Goal: Information Seeking & Learning: Learn about a topic

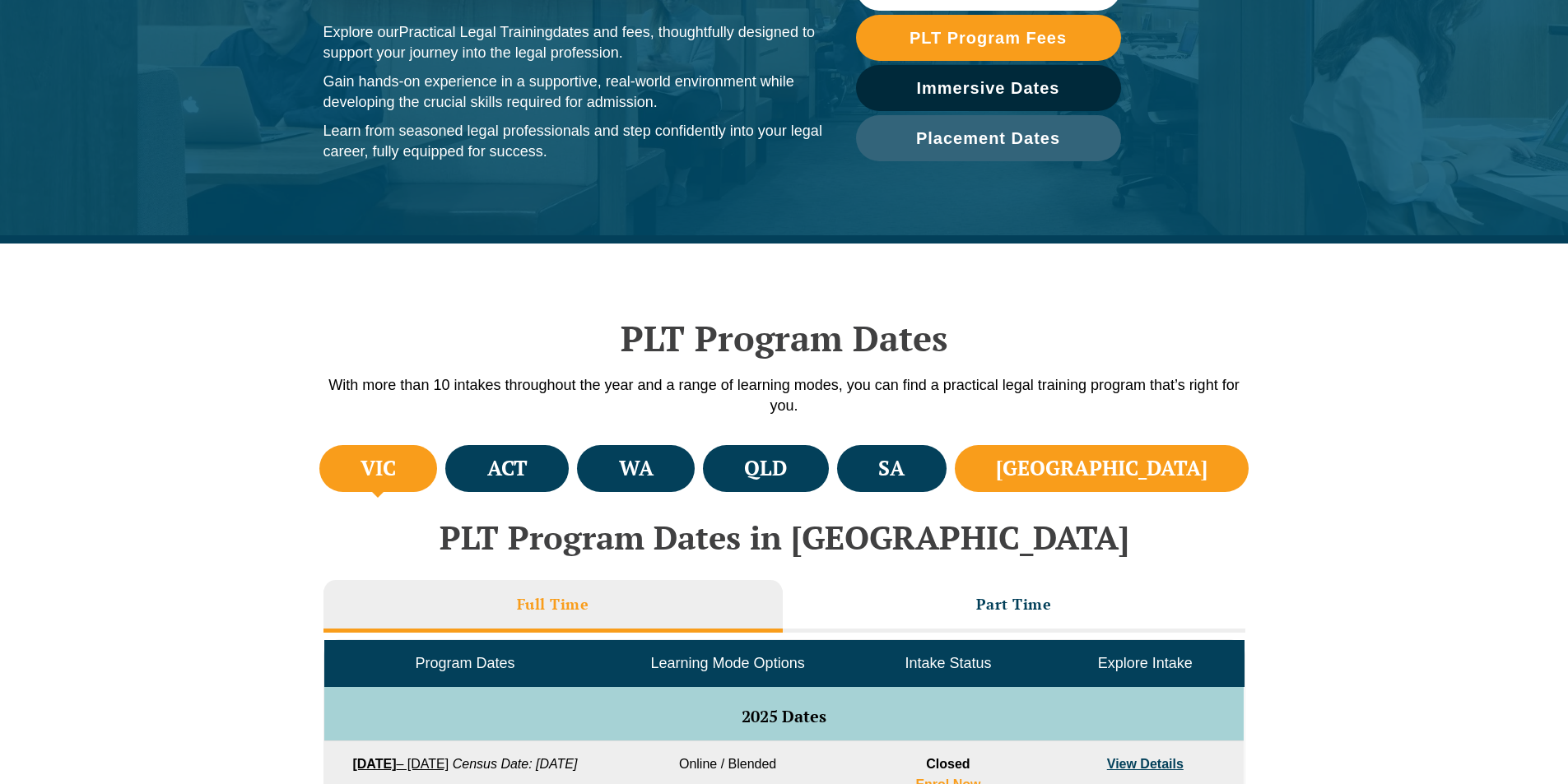
click at [1181, 453] on li "NSW" at bounding box center [1102, 468] width 295 height 47
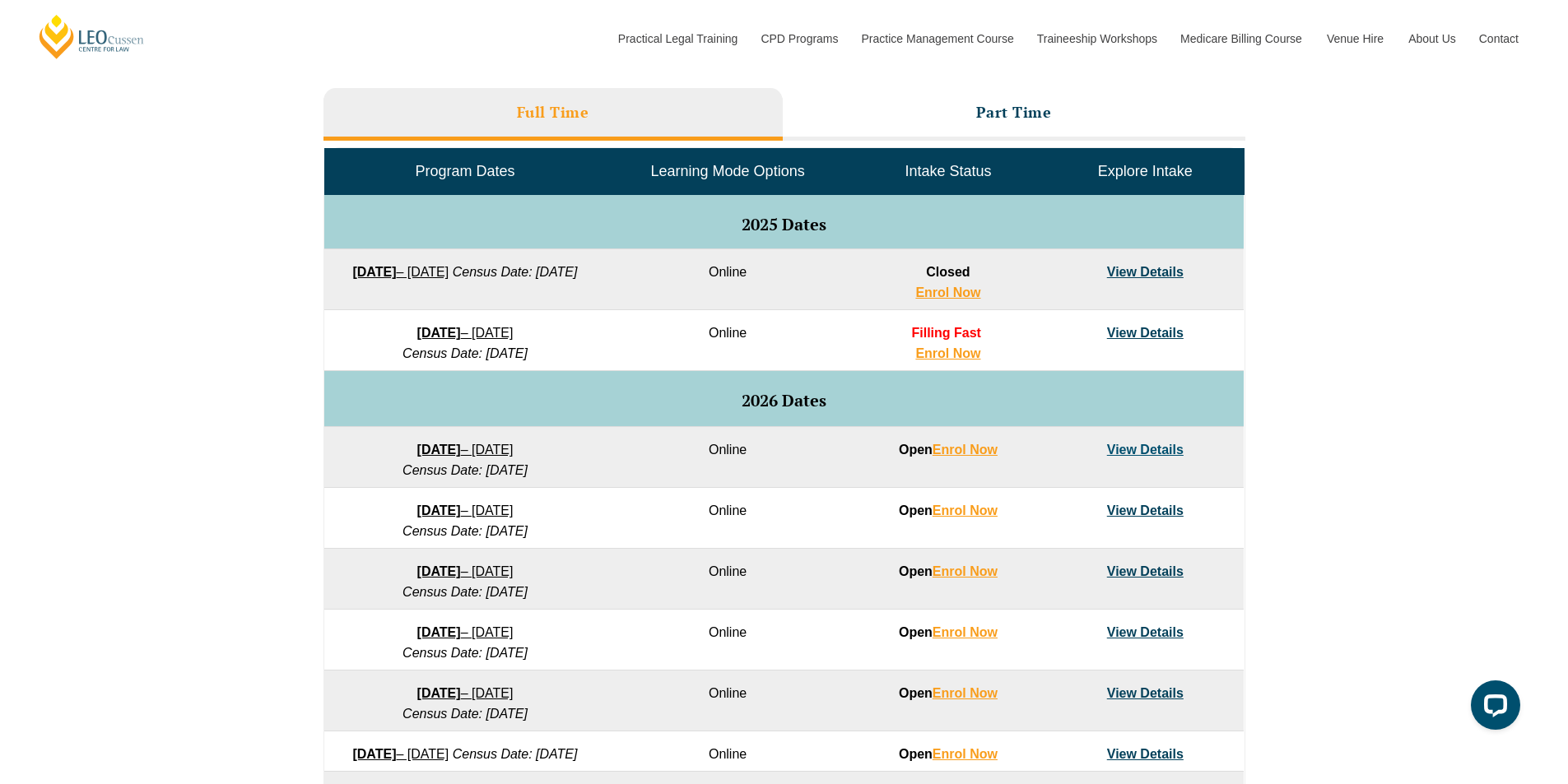
scroll to position [740, 0]
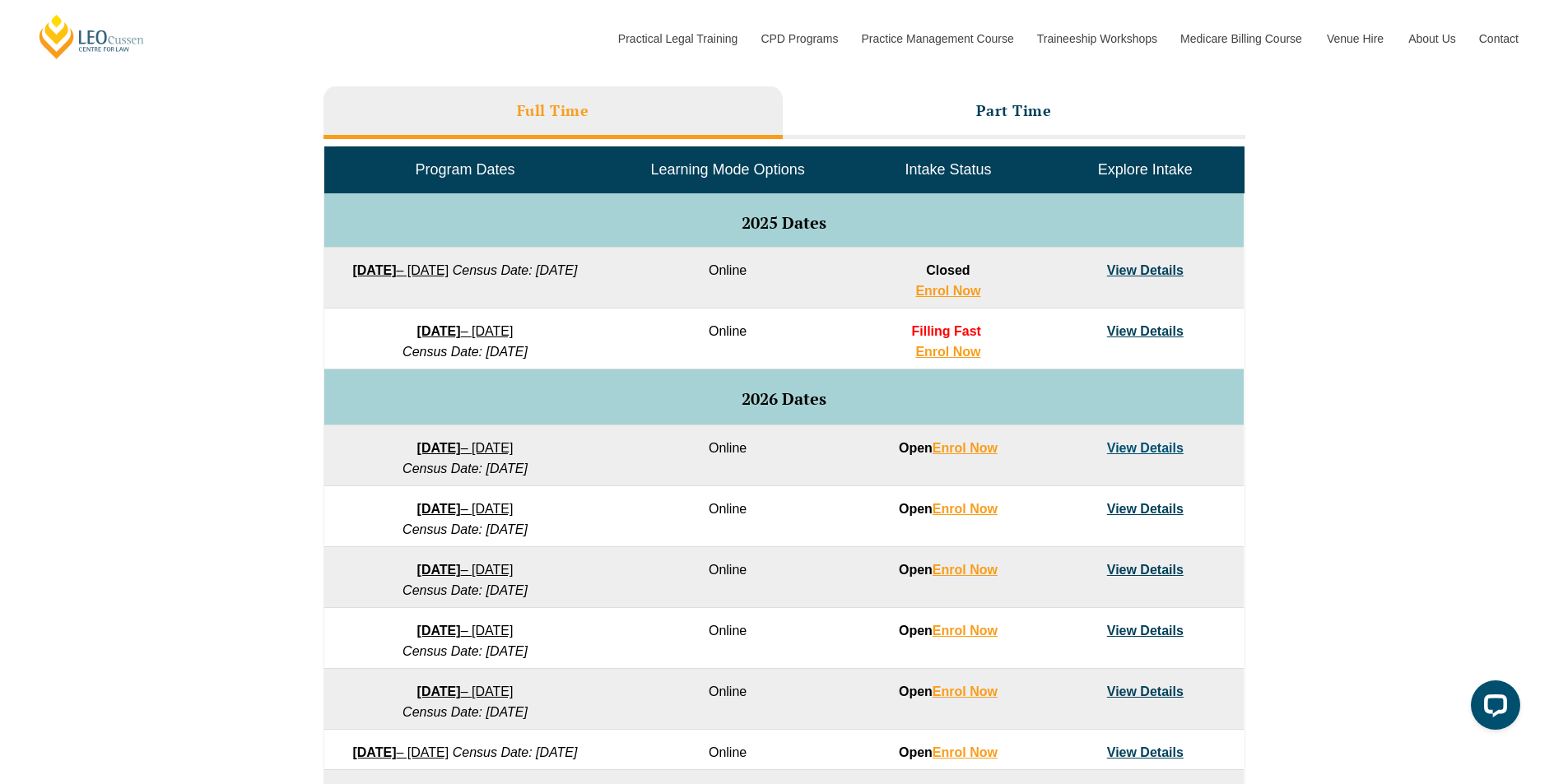
click at [715, 174] on span "Learning Mode Options" at bounding box center [728, 169] width 154 height 17
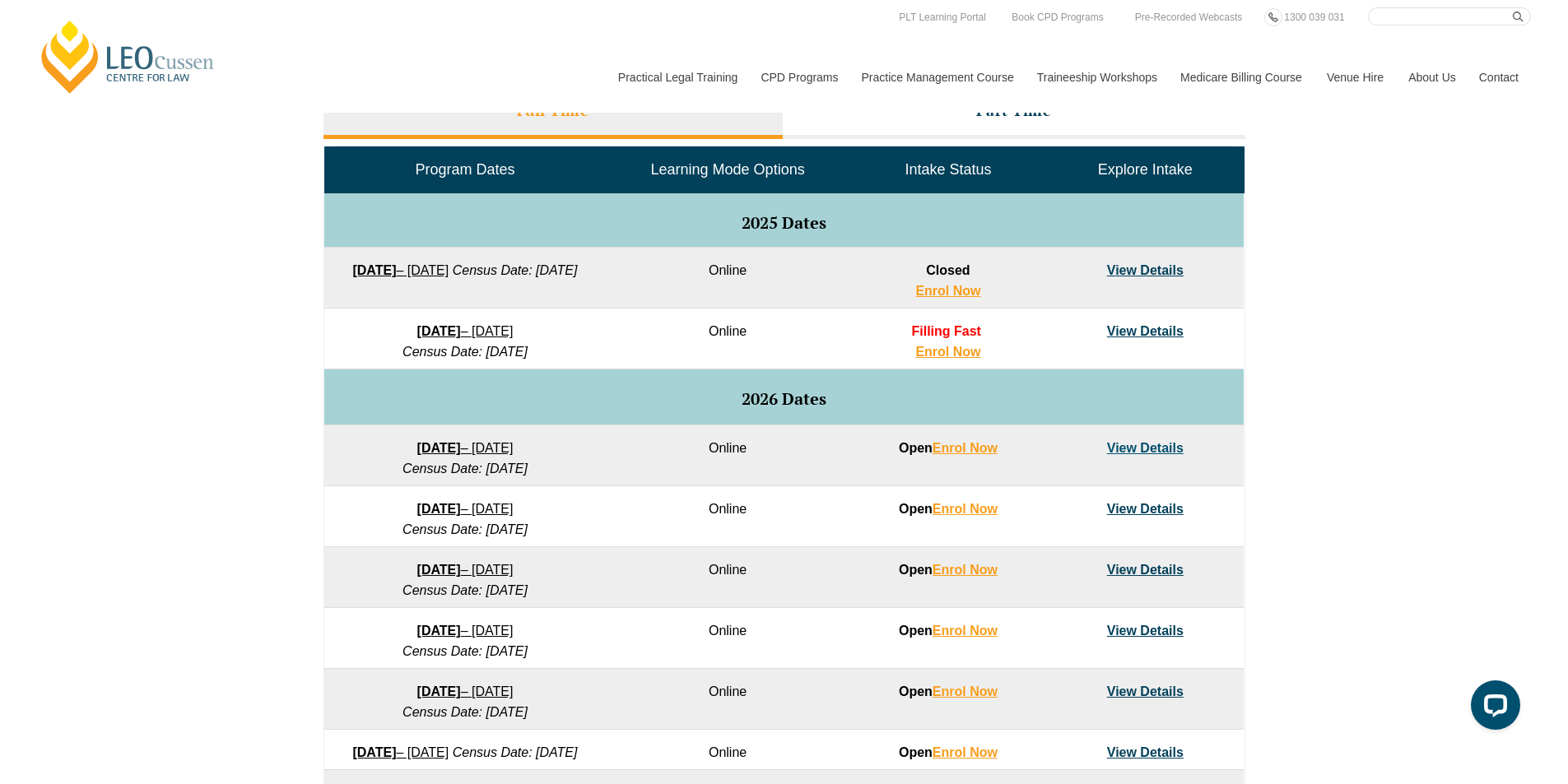
click at [1162, 443] on link "View Details" at bounding box center [1144, 447] width 77 height 14
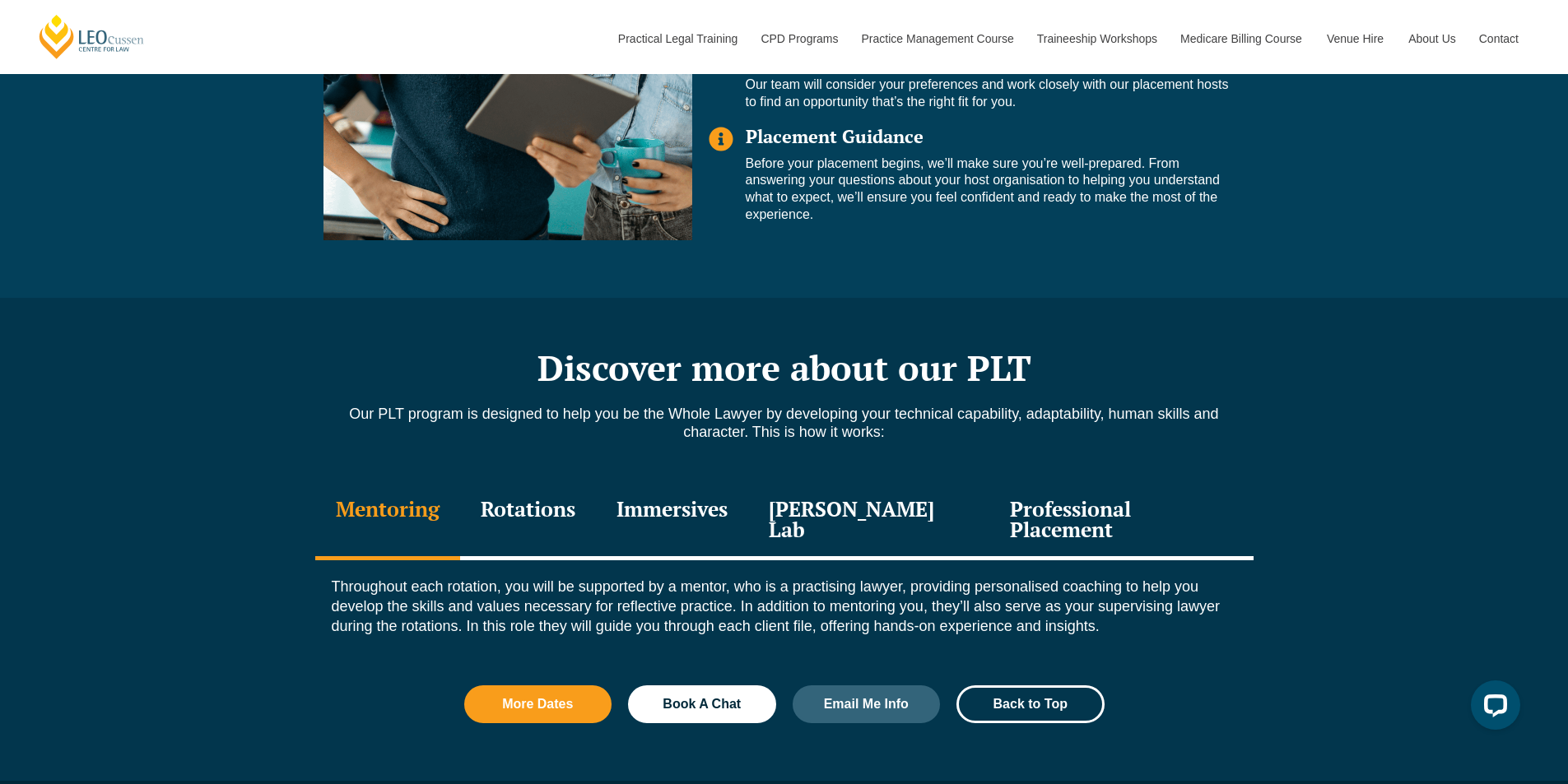
scroll to position [1892, 0]
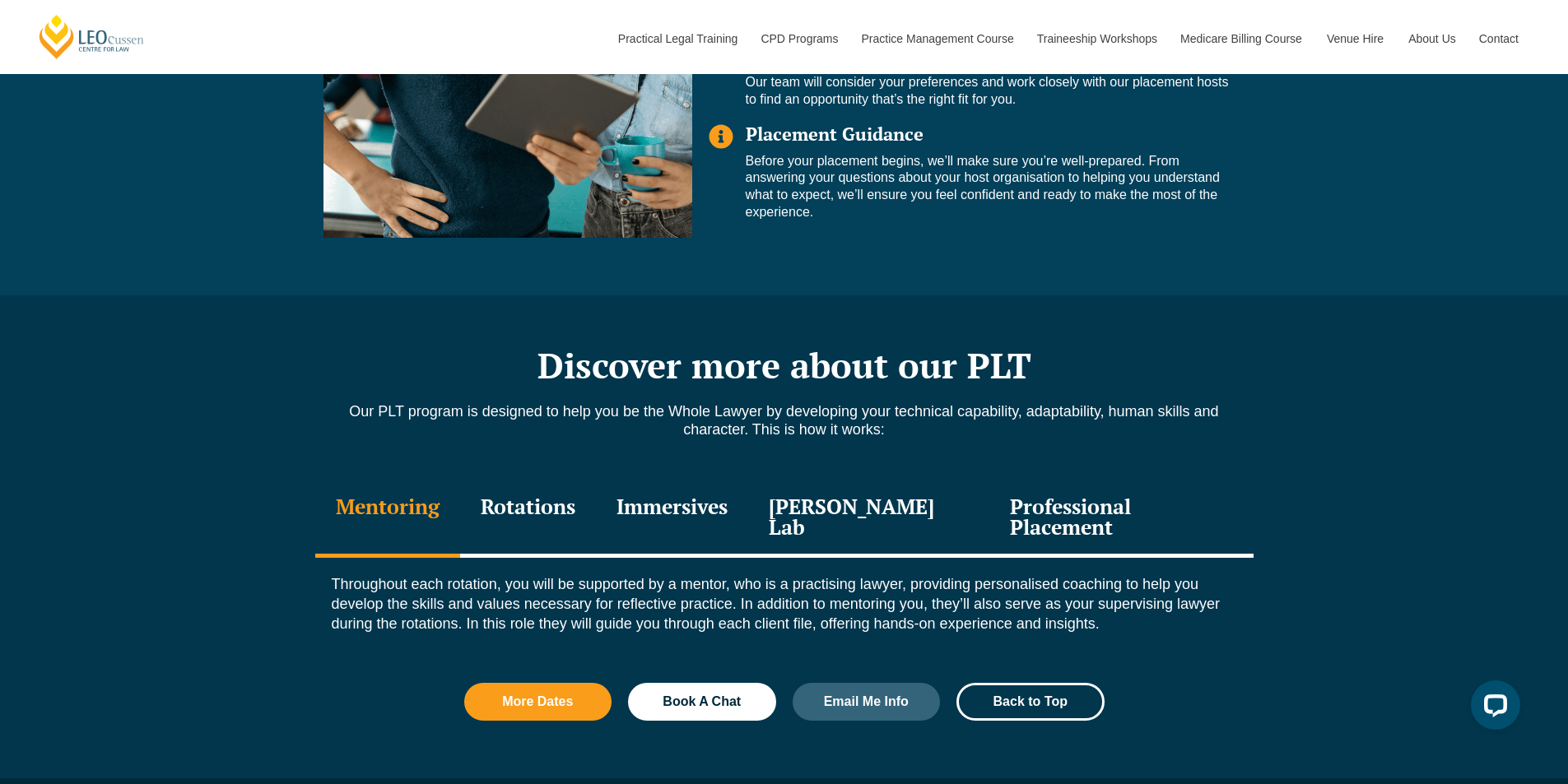
click at [540, 483] on div "Rotations" at bounding box center [527, 518] width 136 height 78
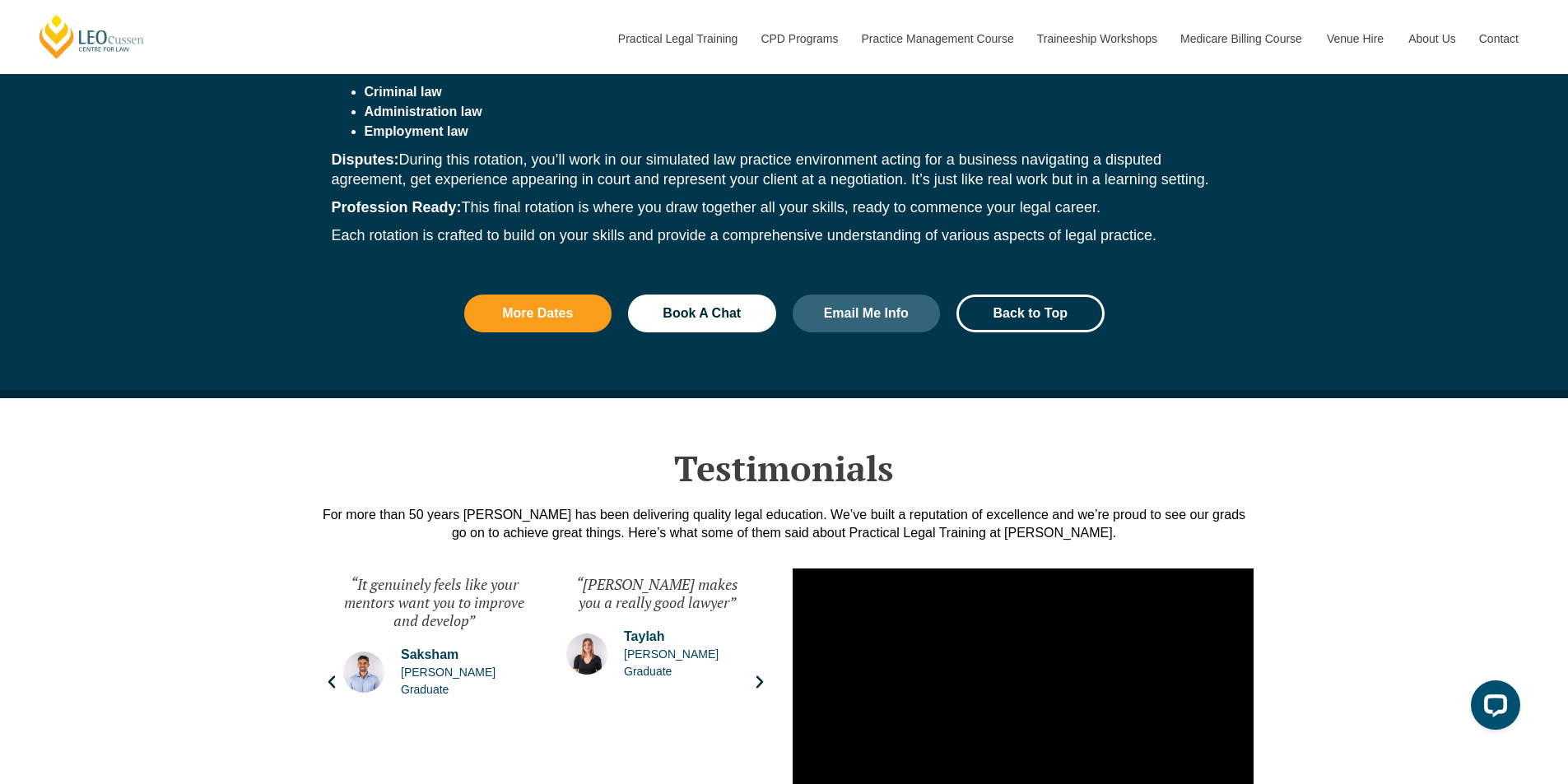
scroll to position [2796, 0]
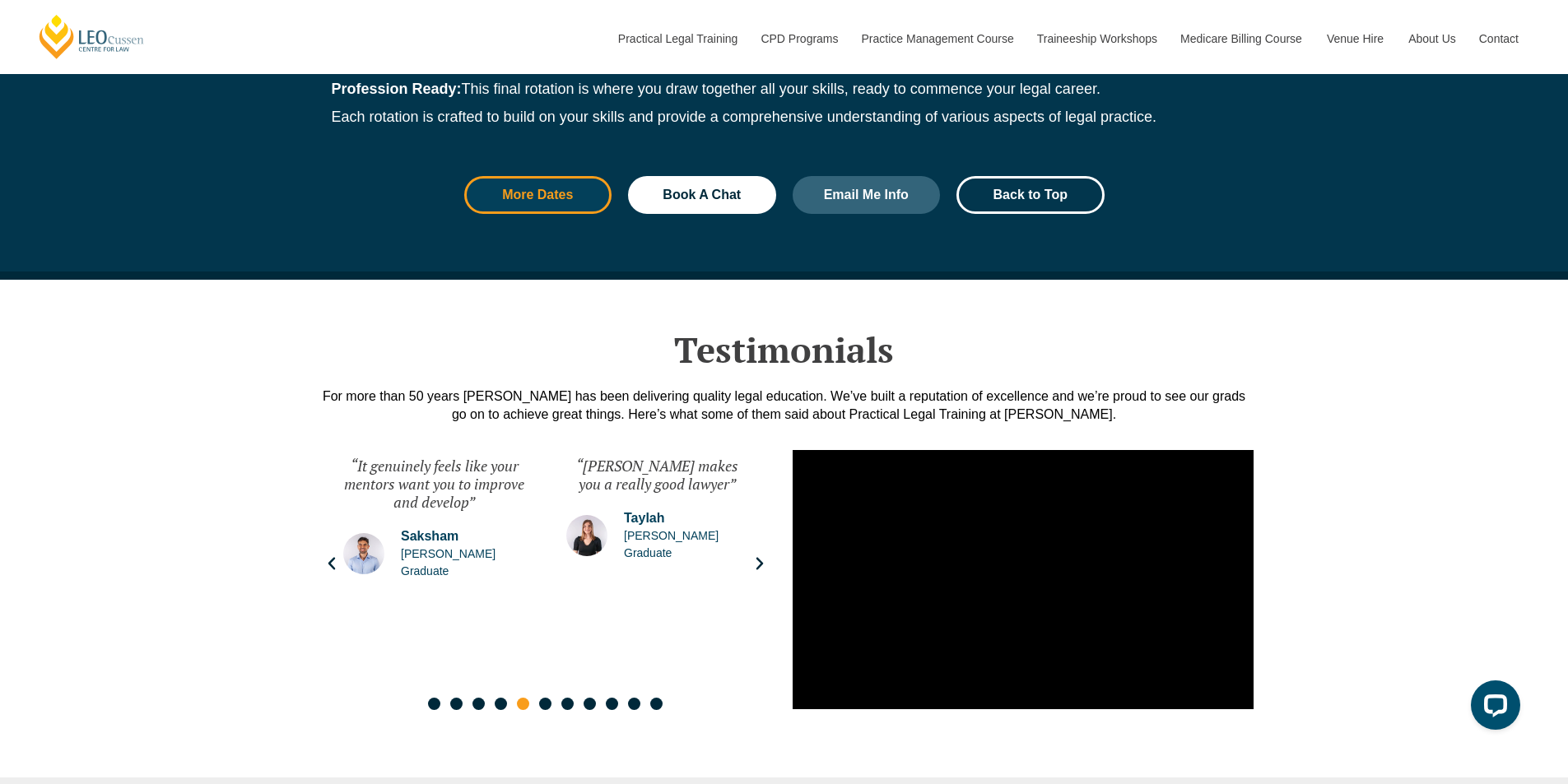
click at [564, 188] on span "More Dates" at bounding box center [537, 194] width 71 height 13
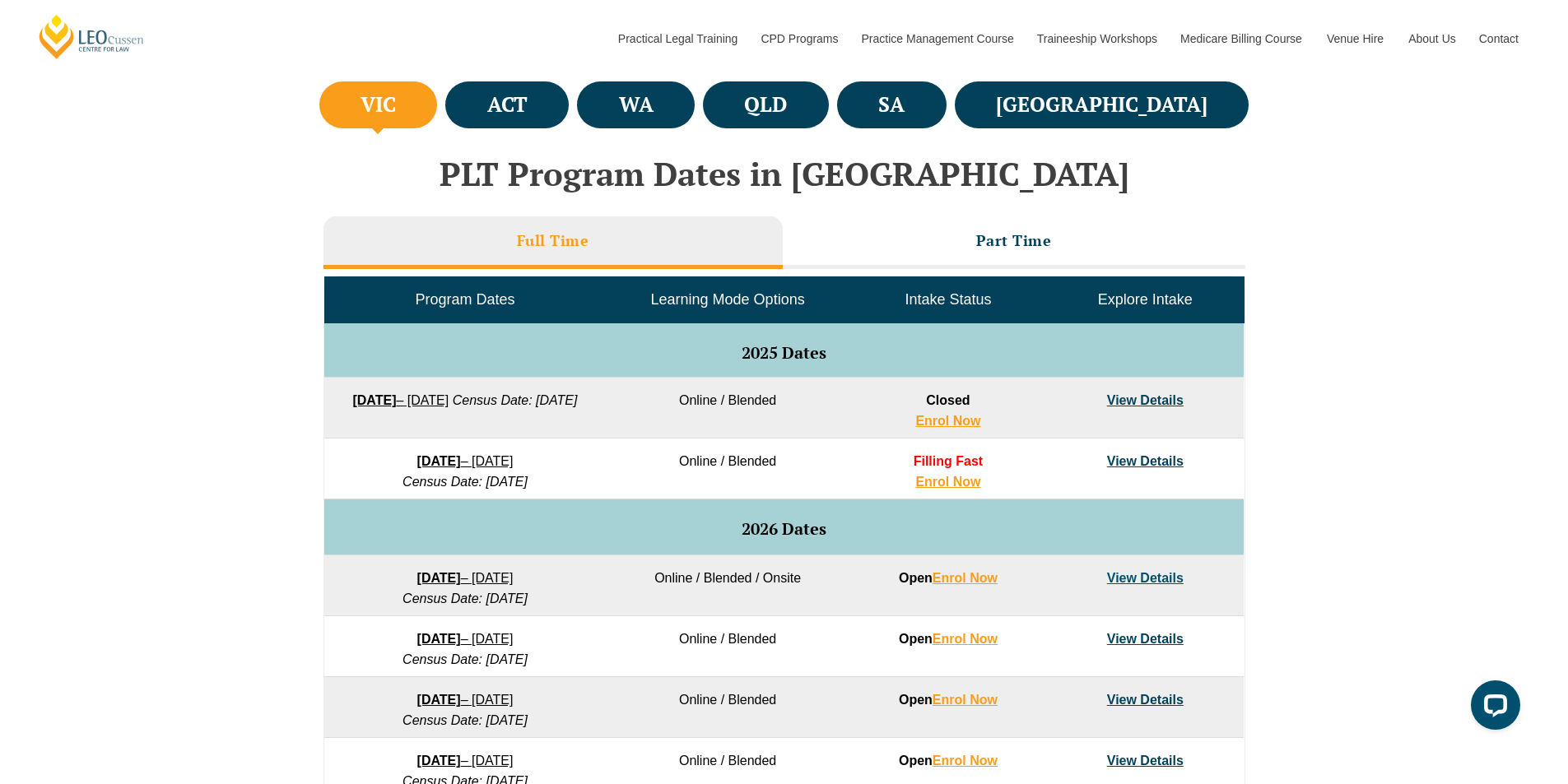
scroll to position [493, 0]
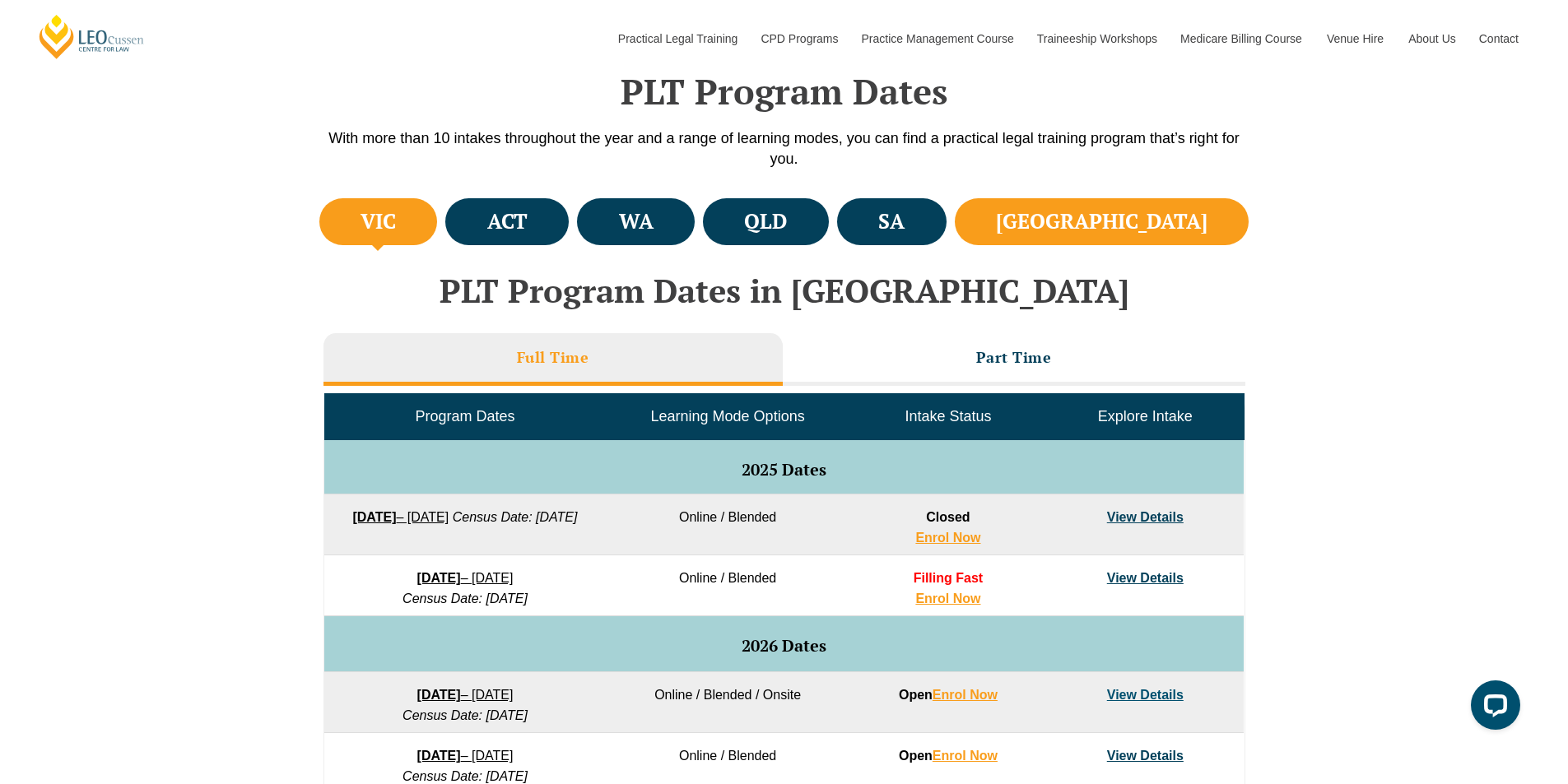
click at [1143, 217] on li "NSW" at bounding box center [1102, 221] width 295 height 47
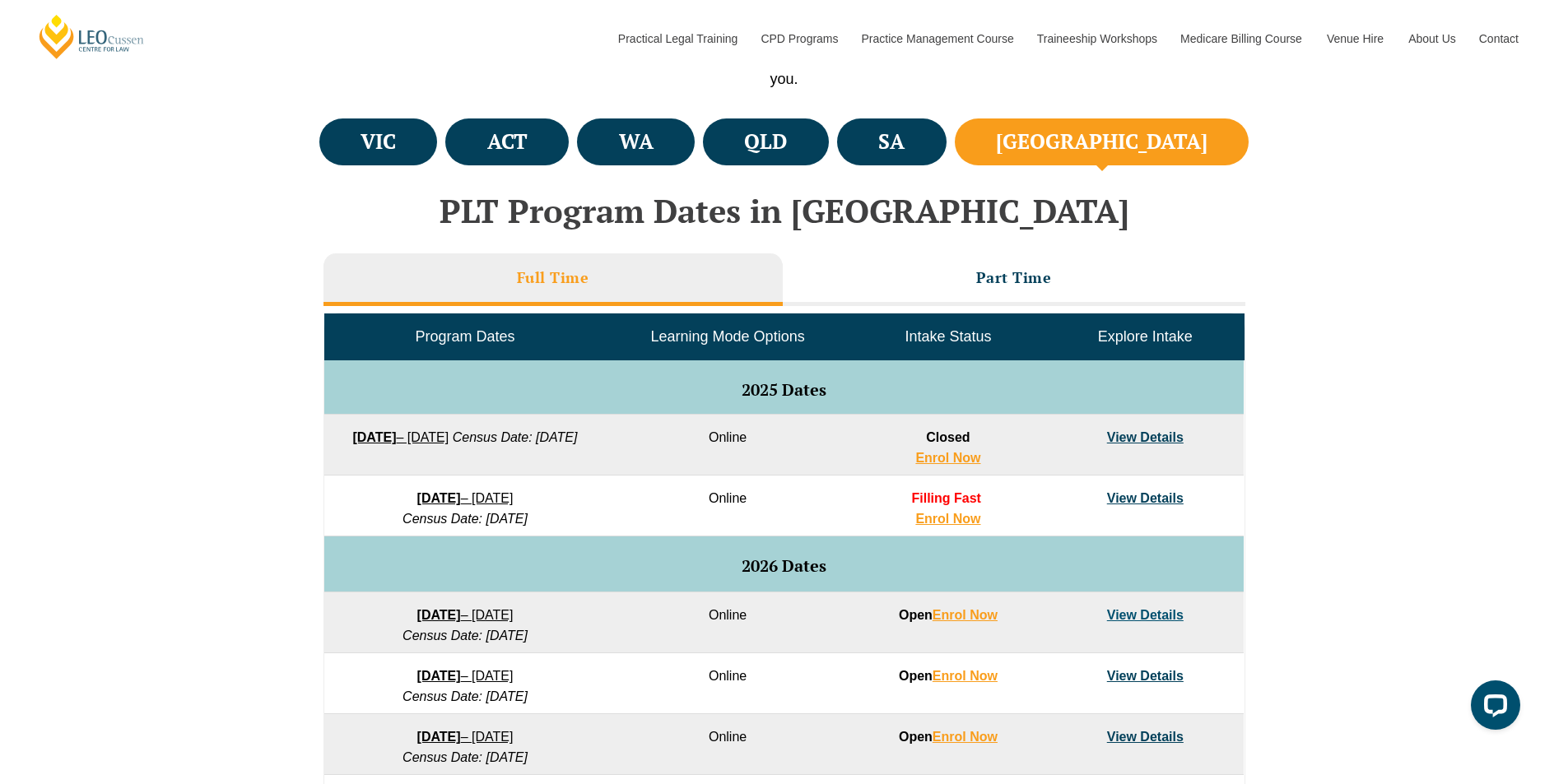
scroll to position [576, 0]
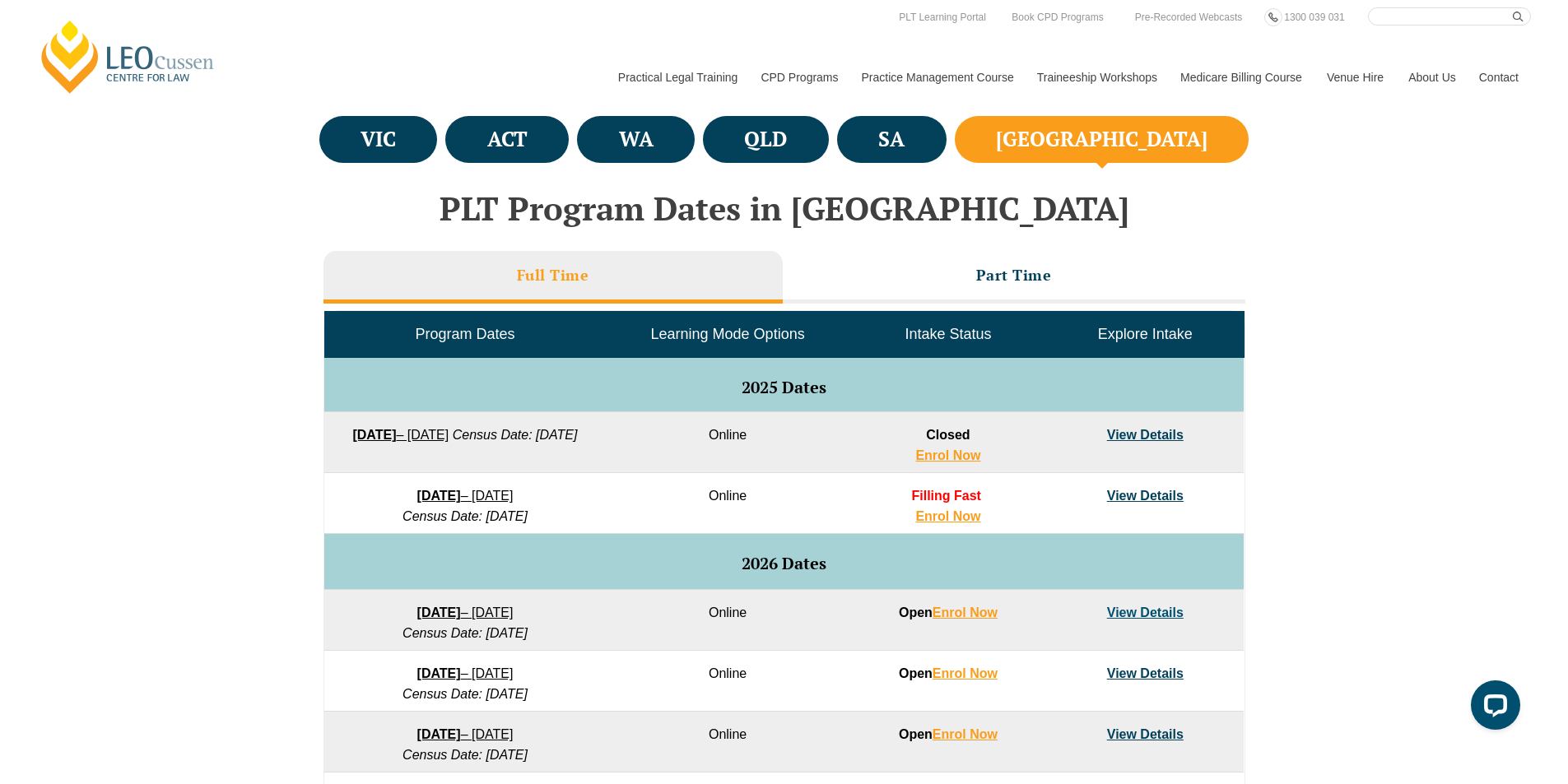
click at [1157, 495] on link "View Details" at bounding box center [1144, 495] width 77 height 14
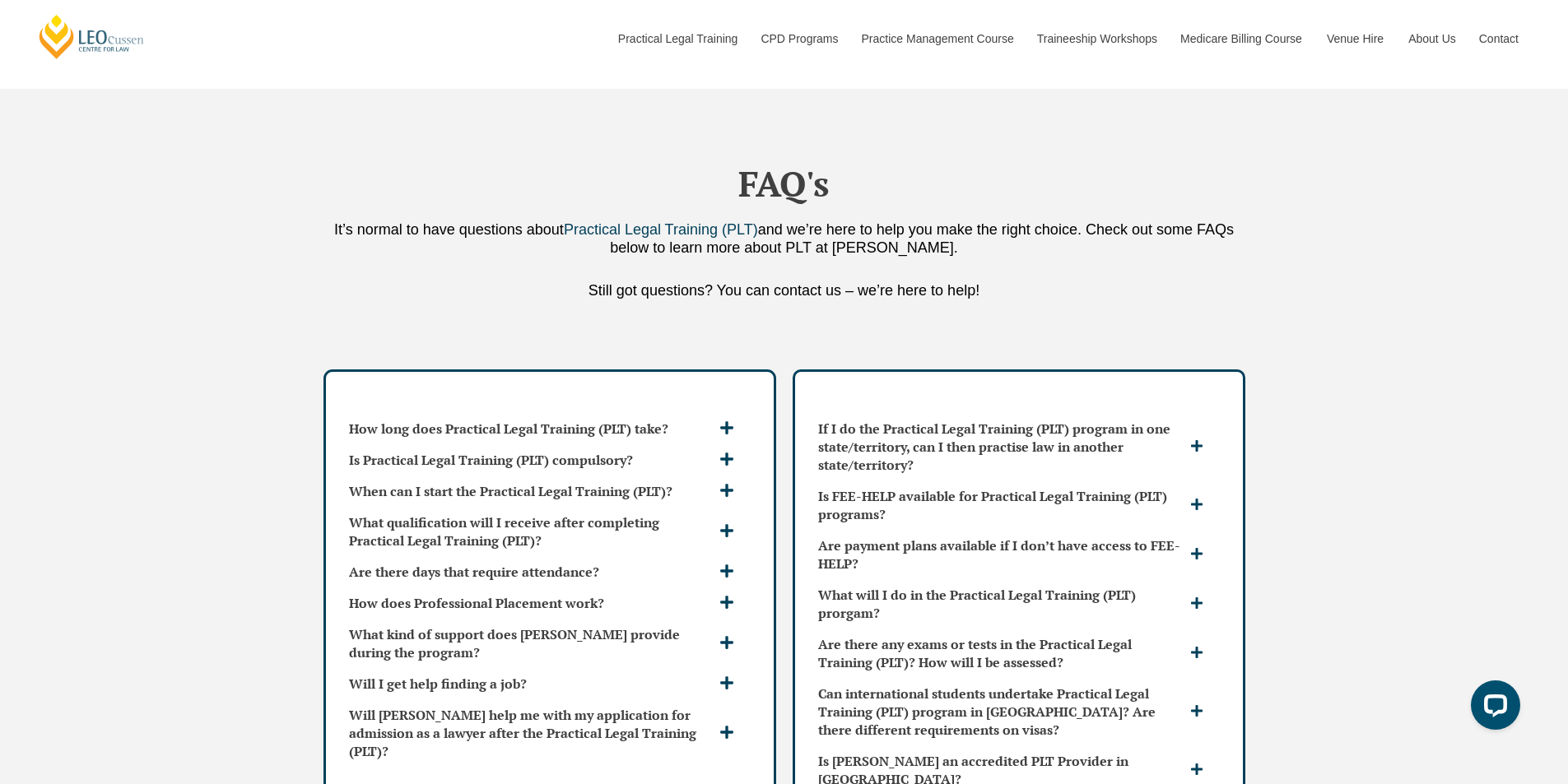
scroll to position [4605, 0]
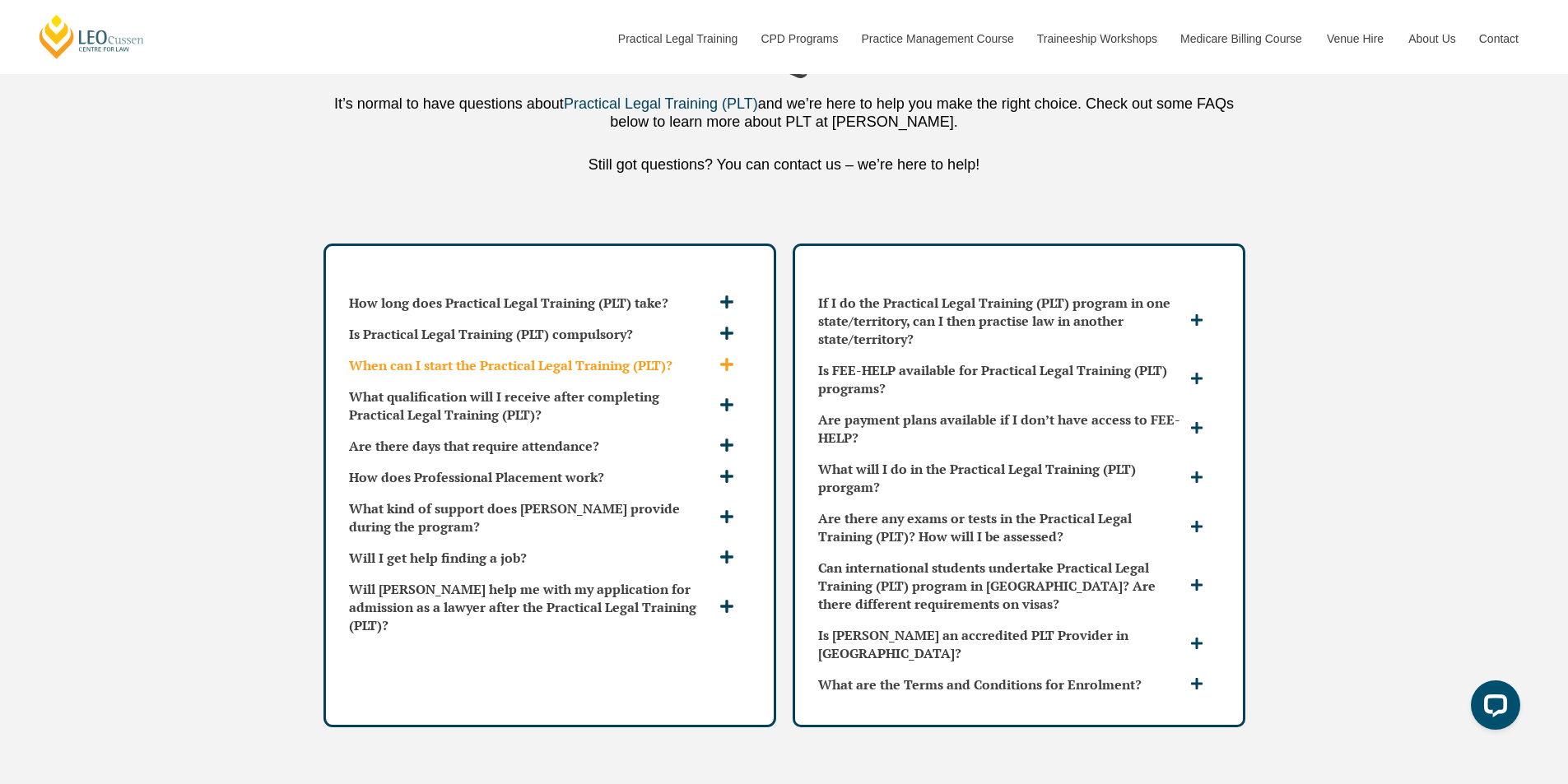
click at [734, 350] on div "When can I start the Practical Legal Training (PLT)?" at bounding box center [549, 365] width 415 height 31
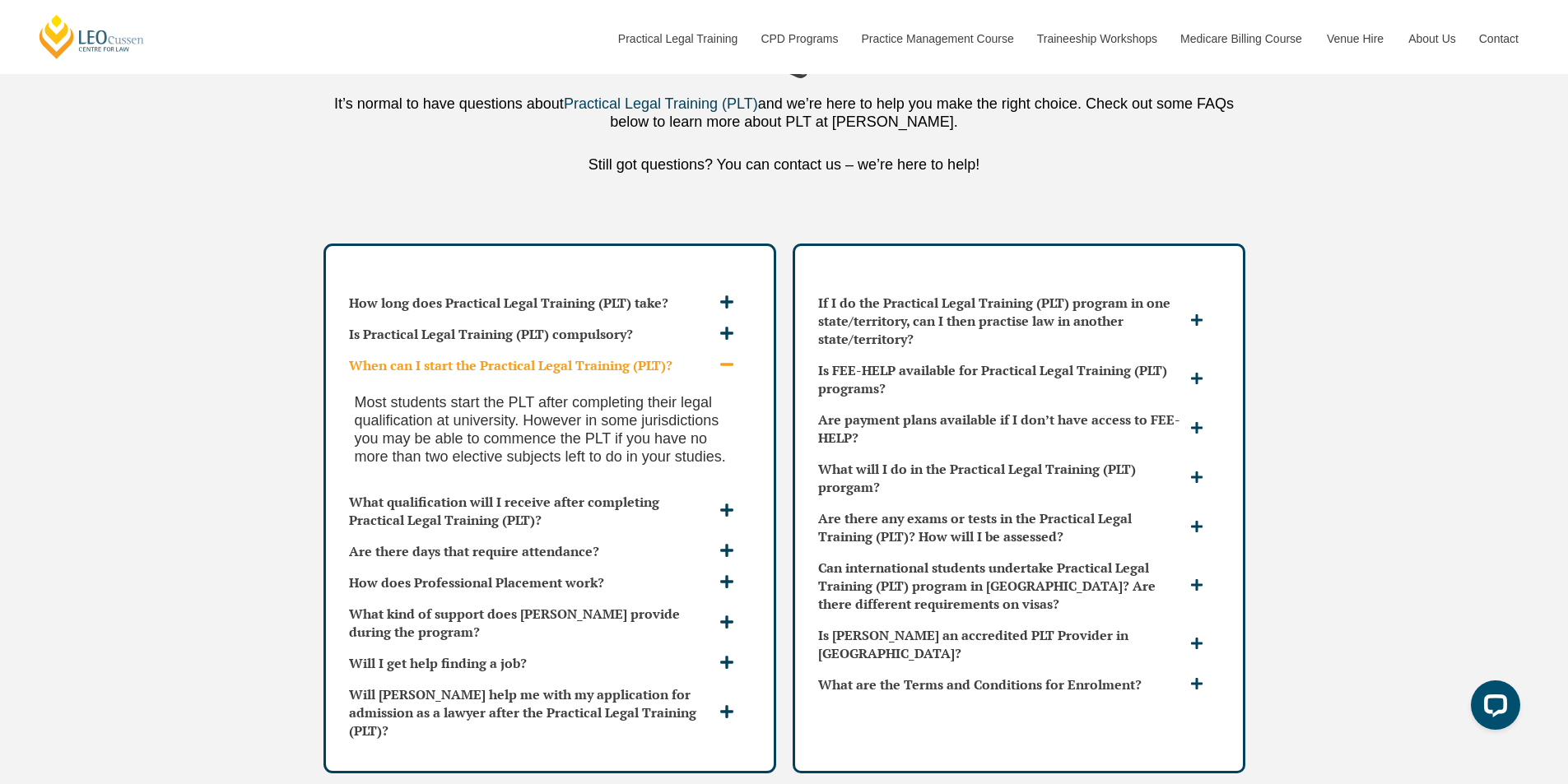
click at [734, 350] on div "When can I start the Practical Legal Training (PLT)?" at bounding box center [549, 365] width 415 height 31
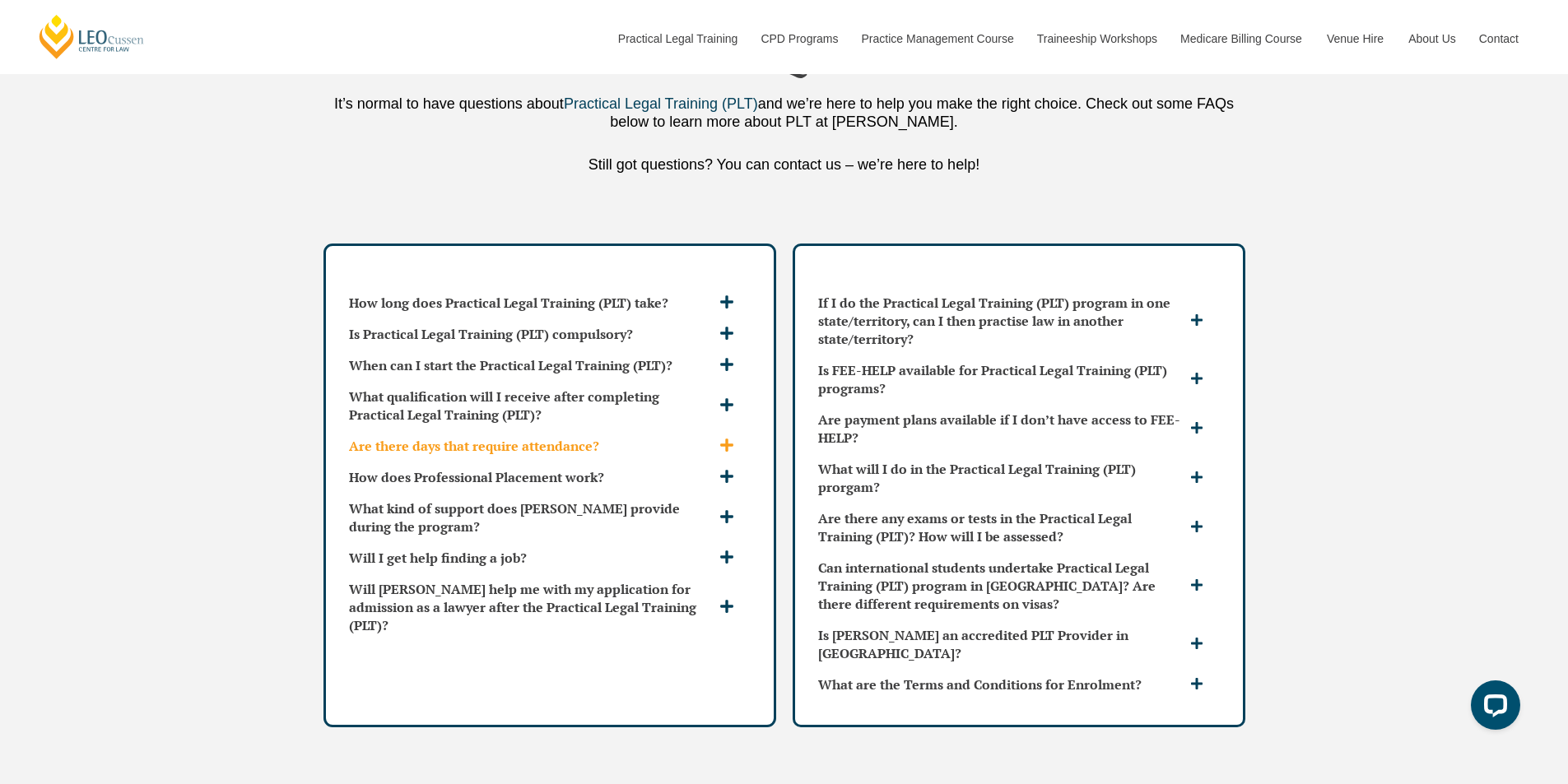
click at [719, 437] on icon at bounding box center [726, 444] width 15 height 15
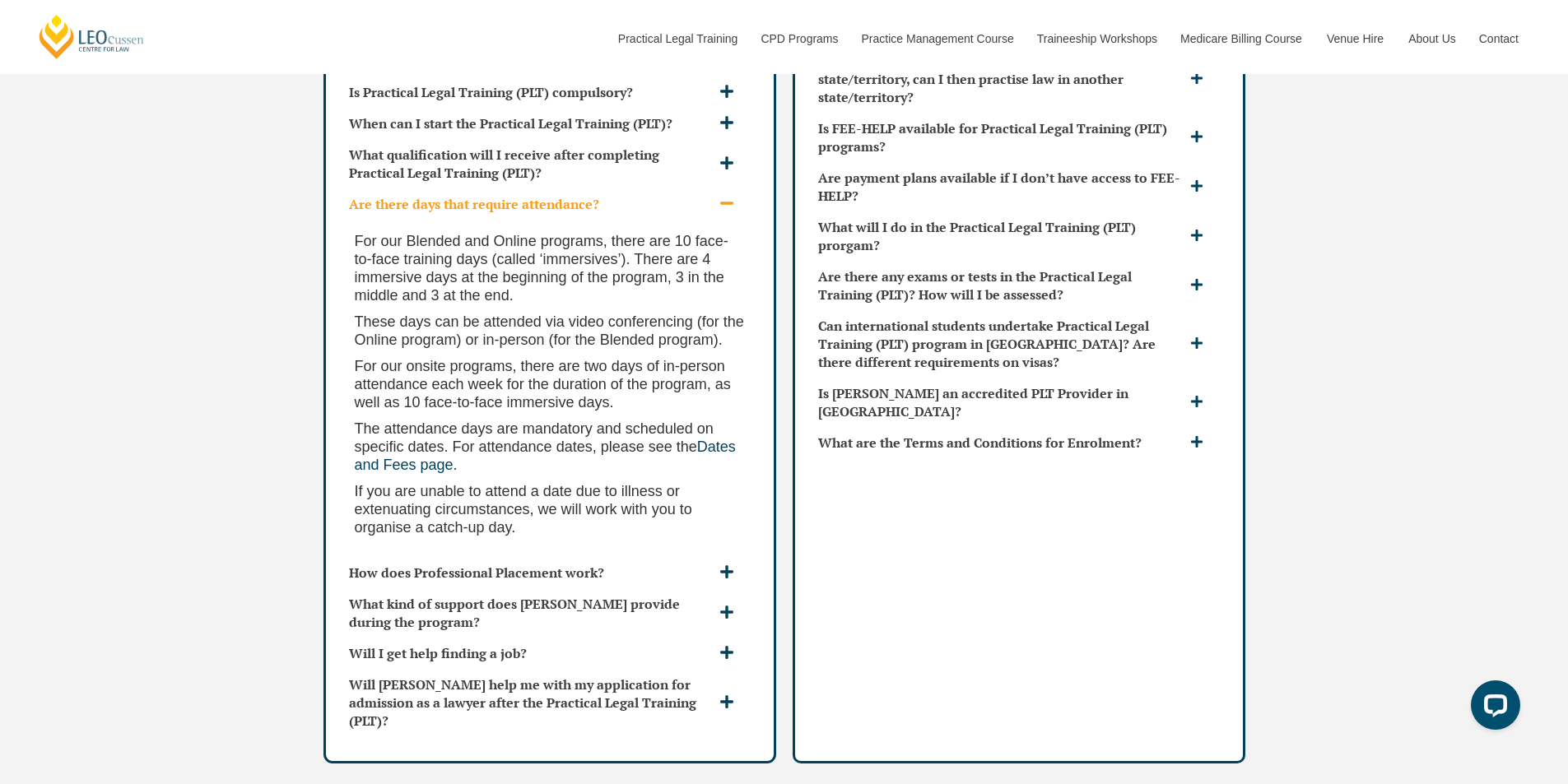
scroll to position [4852, 0]
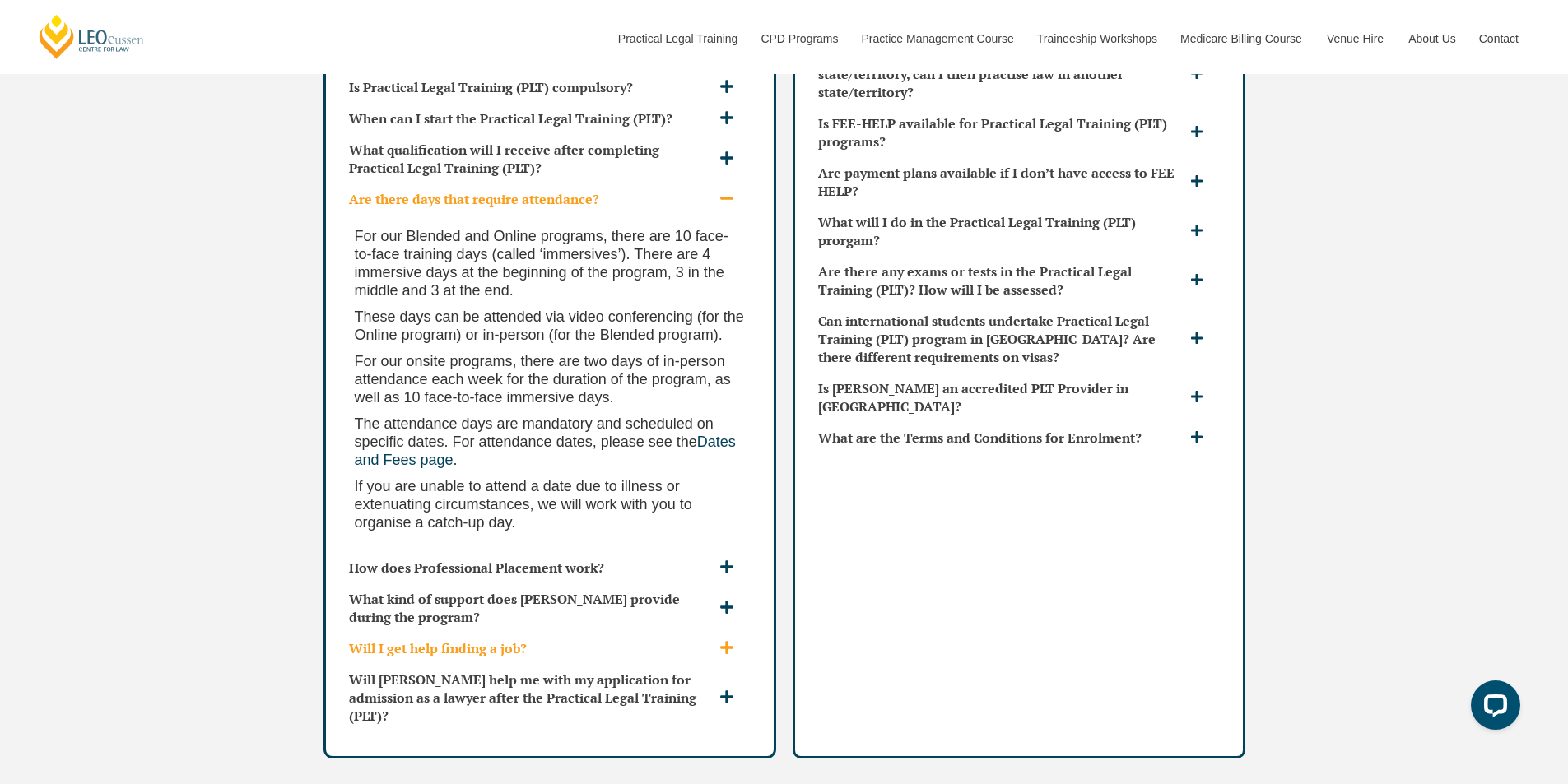
click at [743, 633] on div "Will I get help finding a job?" at bounding box center [549, 648] width 415 height 31
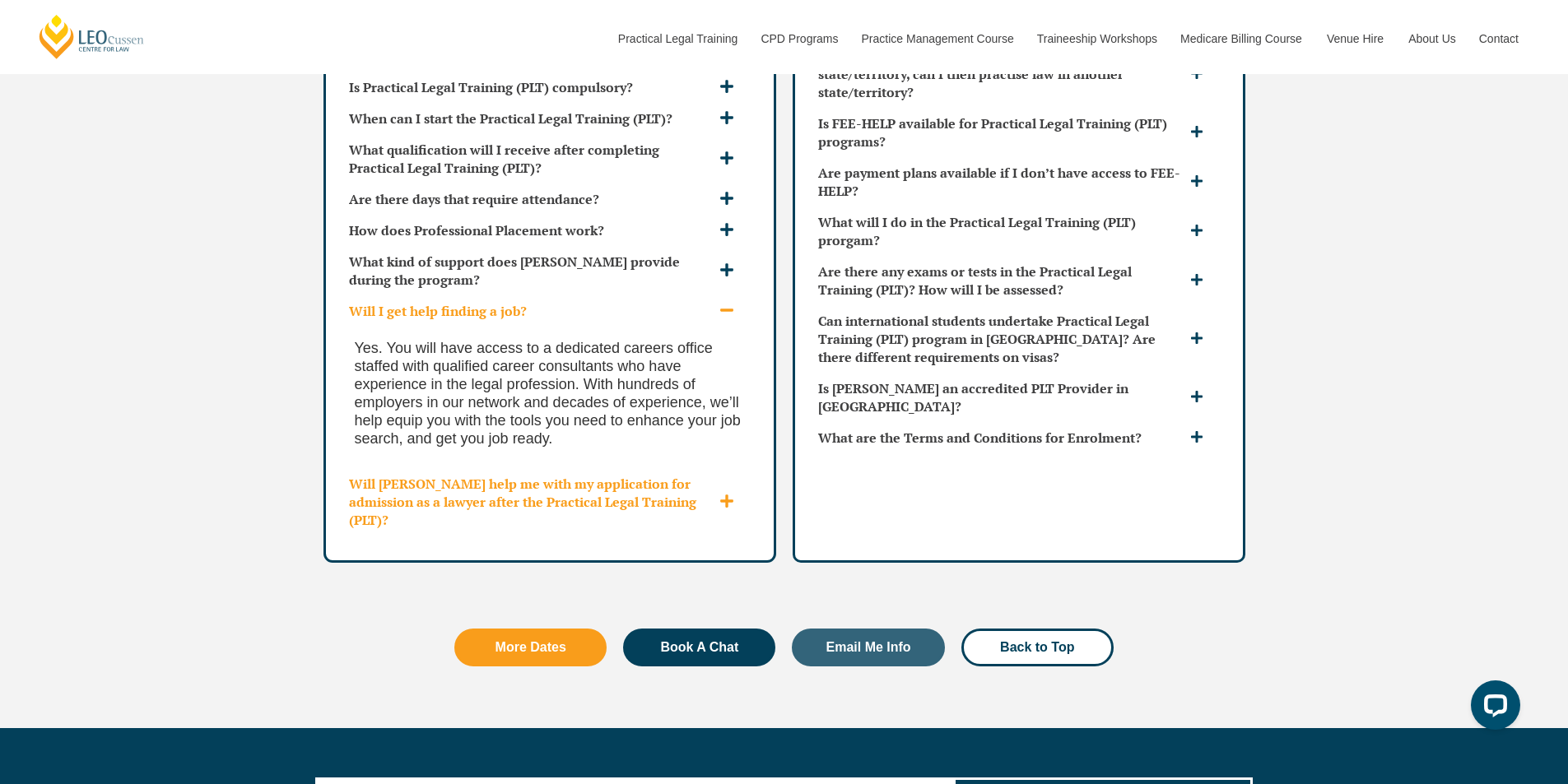
click at [717, 493] on span at bounding box center [728, 501] width 27 height 17
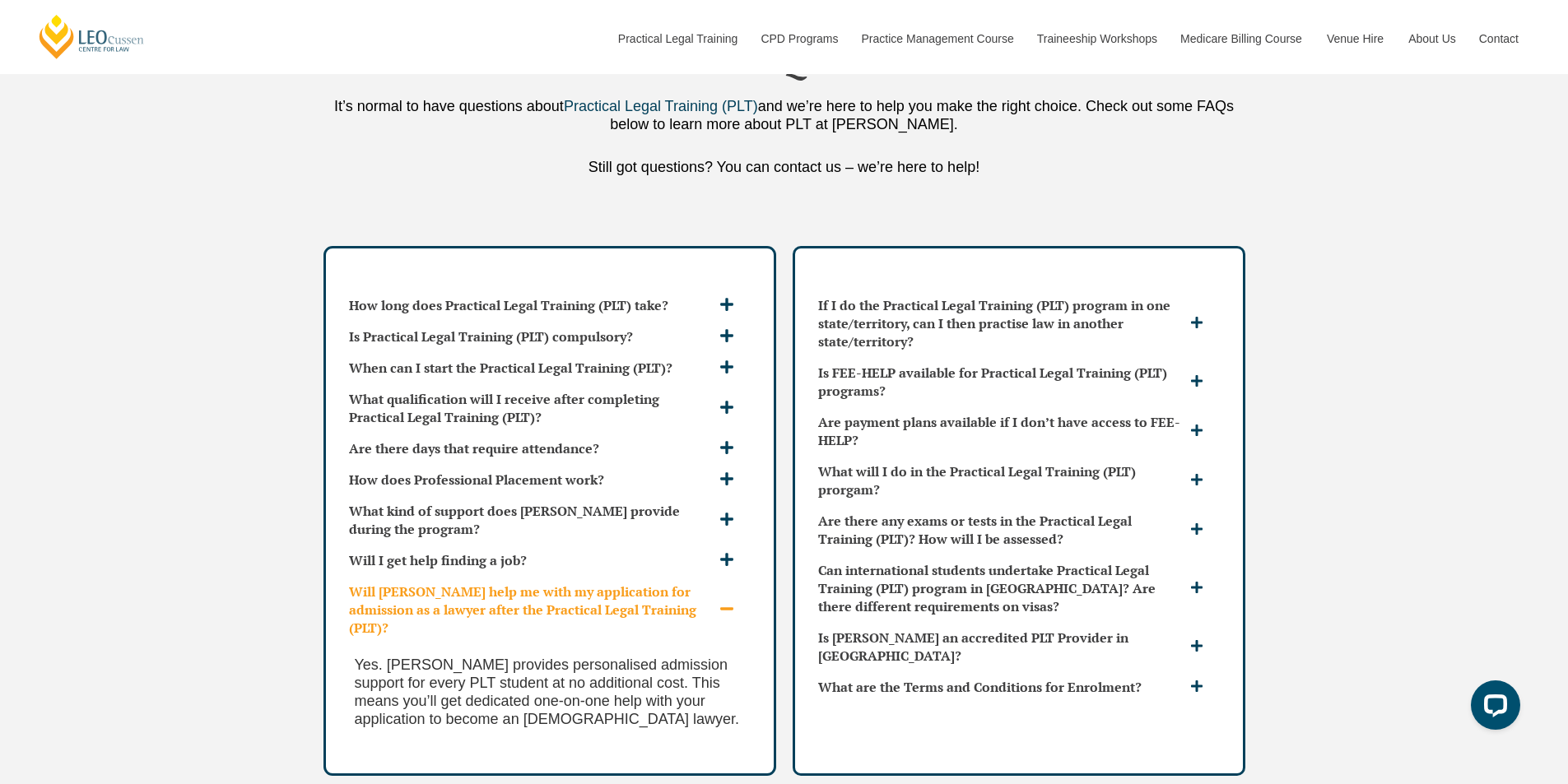
scroll to position [4605, 0]
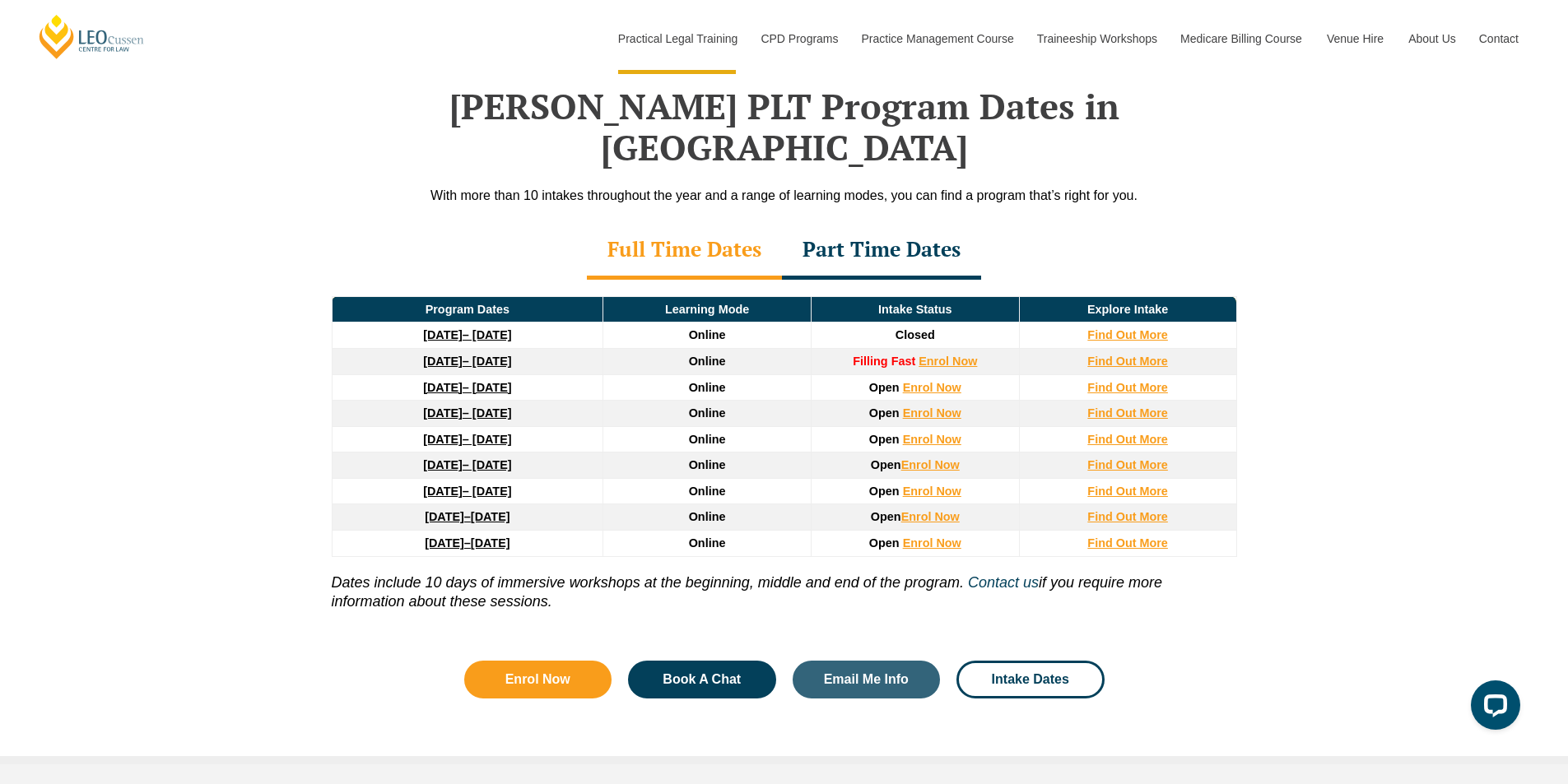
scroll to position [2166, 0]
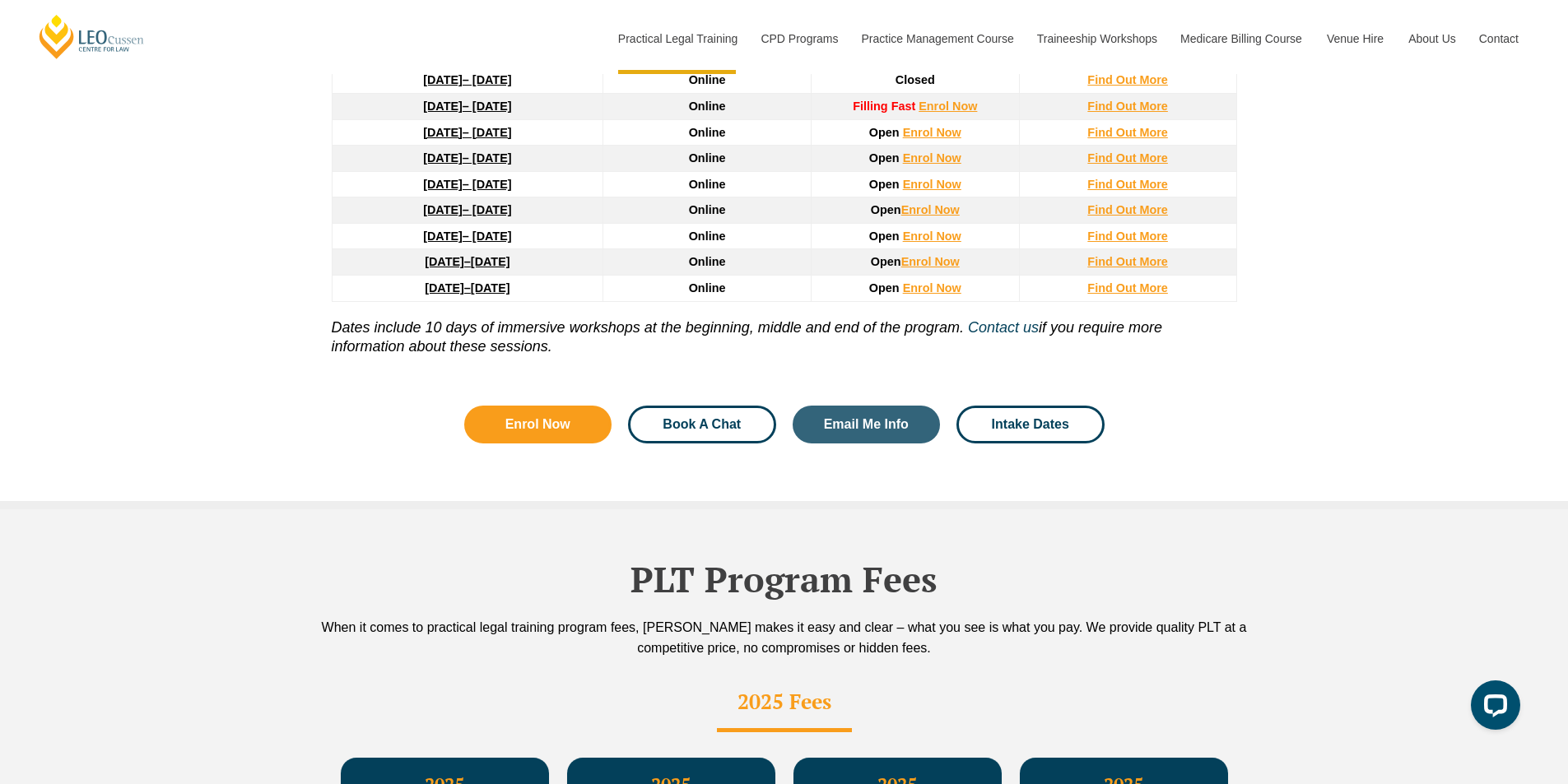
click at [708, 405] on link "Book A Chat" at bounding box center [702, 424] width 149 height 38
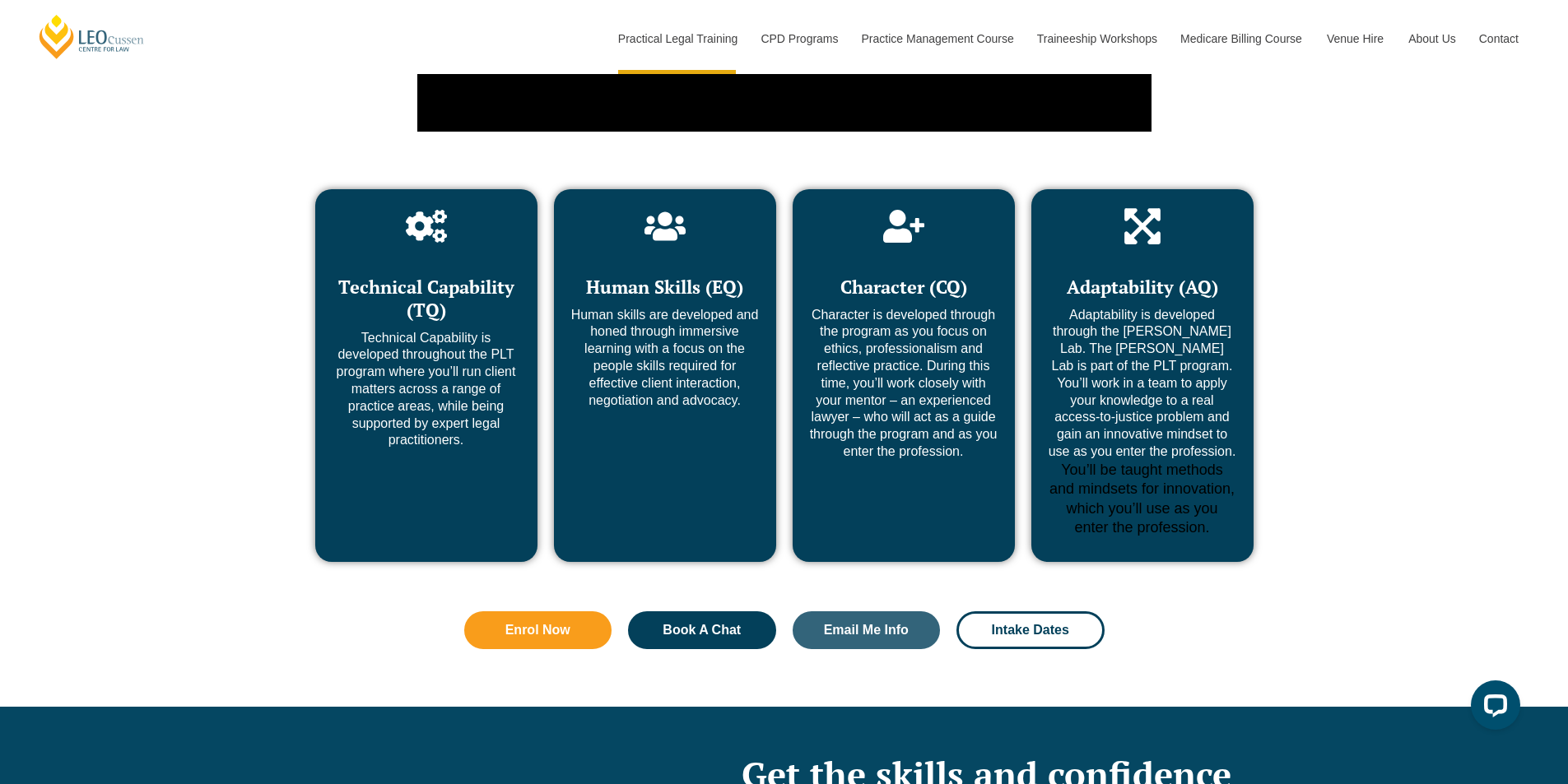
scroll to position [6302, 0]
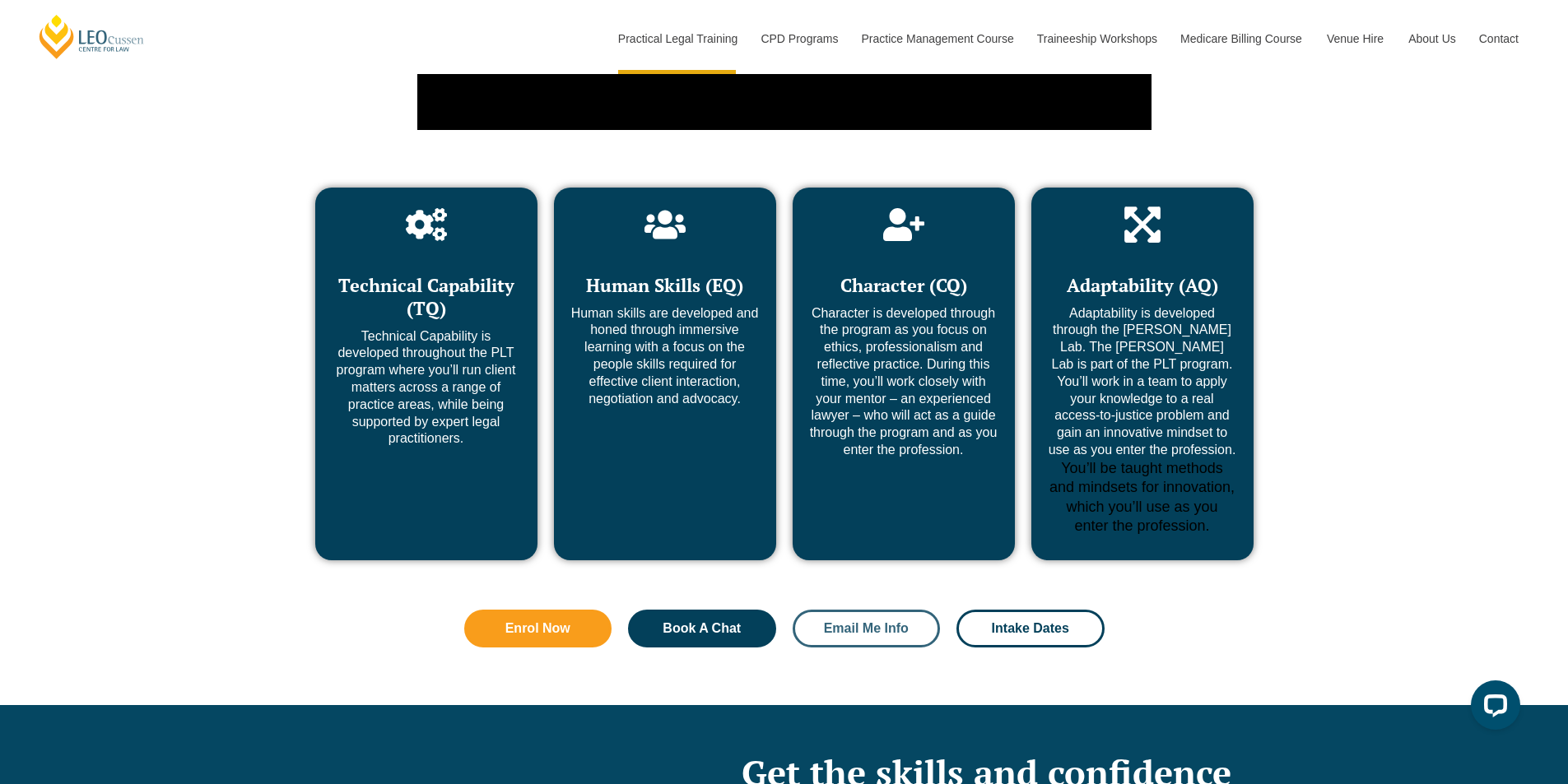
click at [900, 622] on span "Email Me Info" at bounding box center [865, 628] width 85 height 13
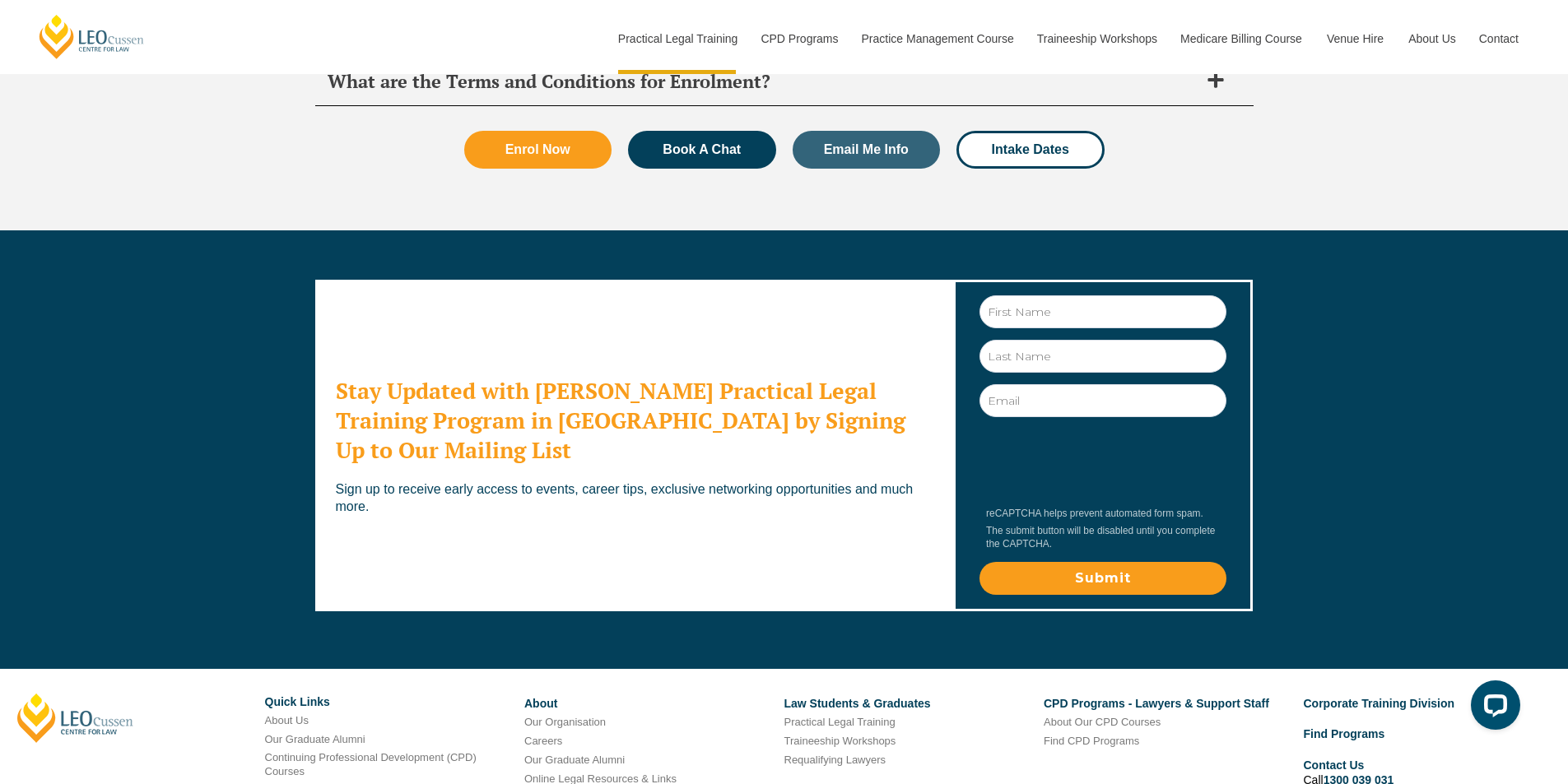
scroll to position [8934, 0]
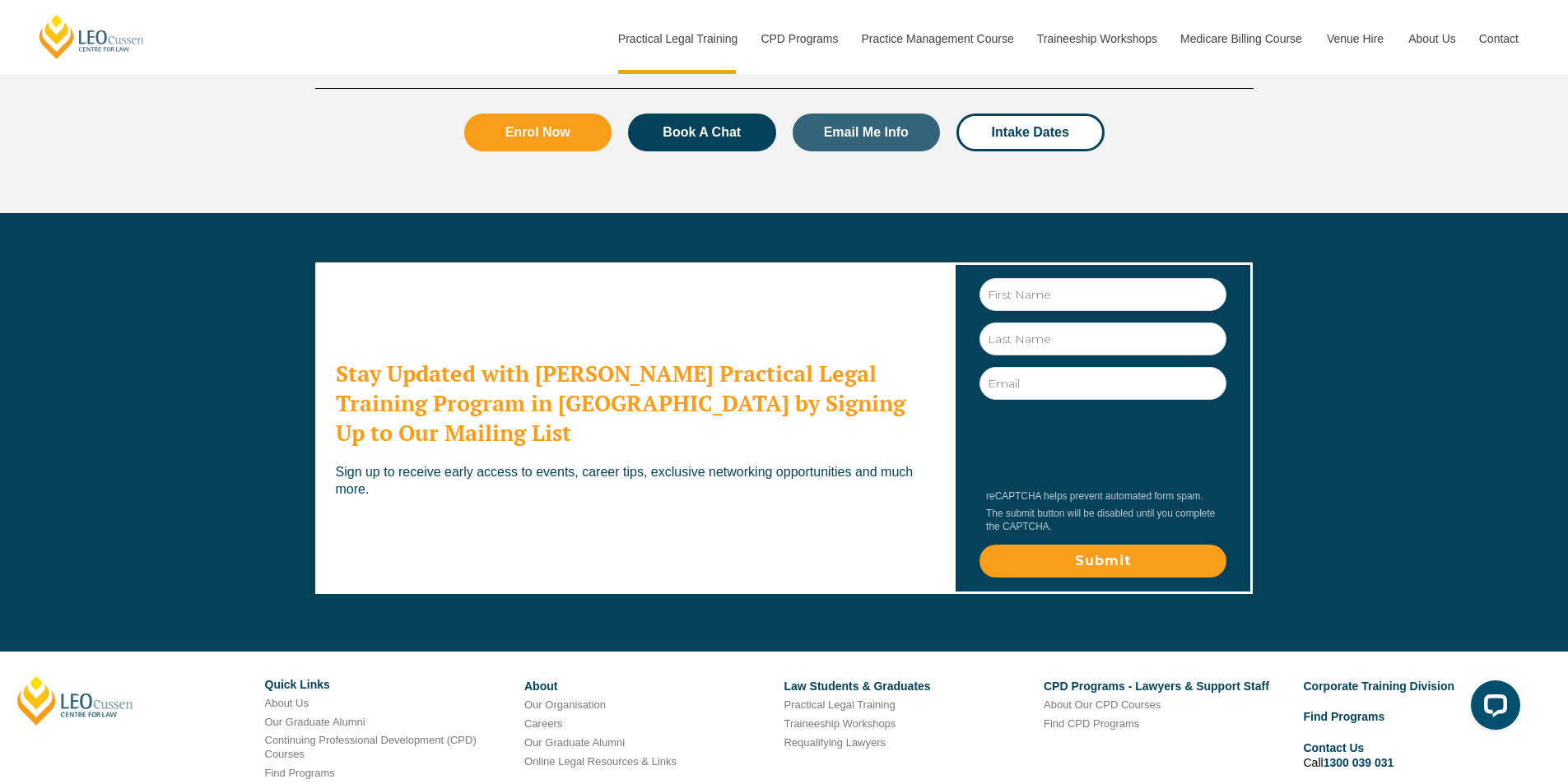
click at [290, 783] on link "Contact" at bounding box center [283, 791] width 37 height 12
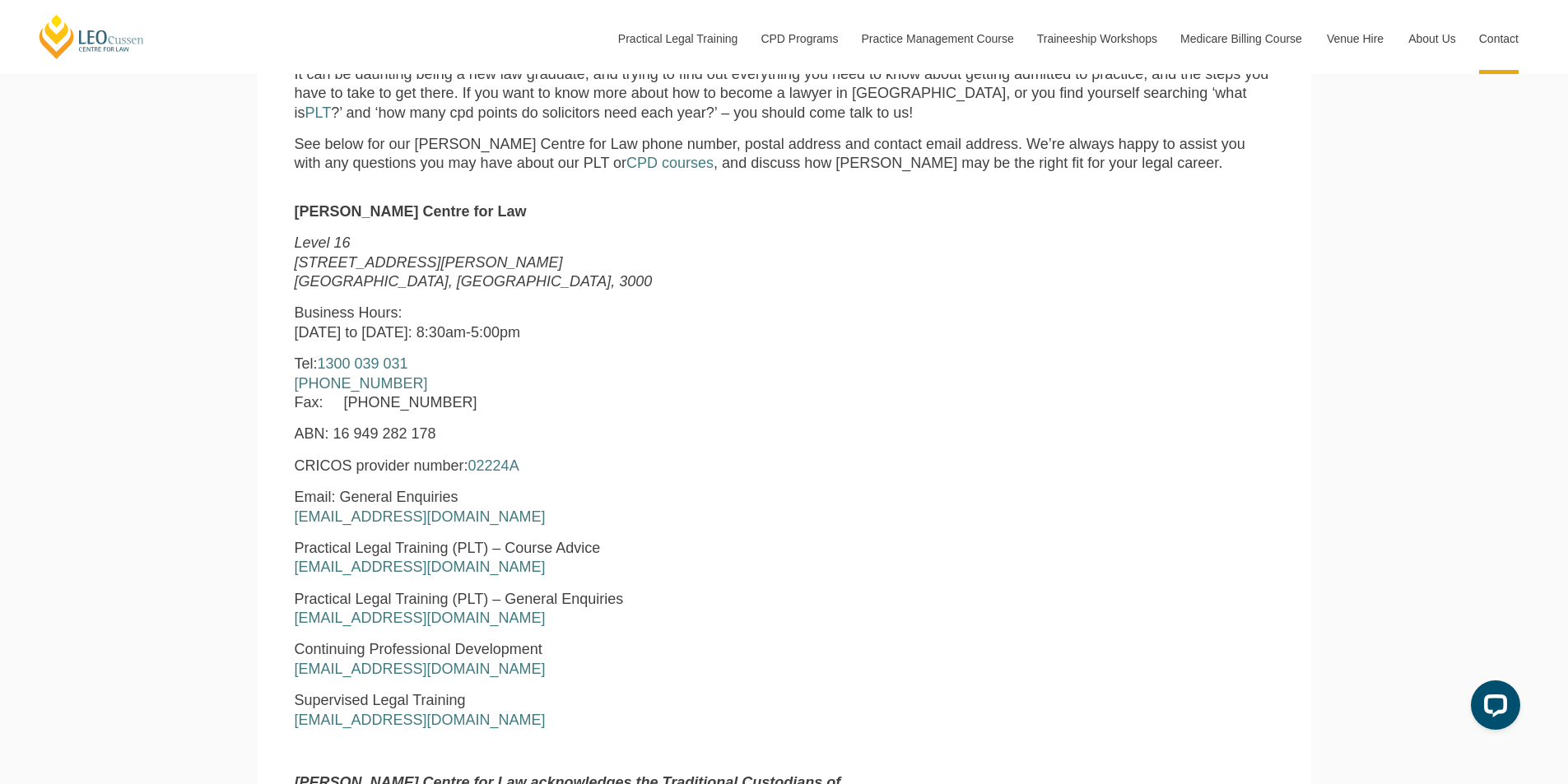
scroll to position [657, 0]
drag, startPoint x: 522, startPoint y: 566, endPoint x: 293, endPoint y: 568, distance: 229.0
click at [293, 568] on div "Leo Cussen Centre for Law Level 16 15 William Street Melbourne, Victoria, 3000 …" at bounding box center [575, 540] width 586 height 680
copy link "[EMAIL_ADDRESS][DOMAIN_NAME]"
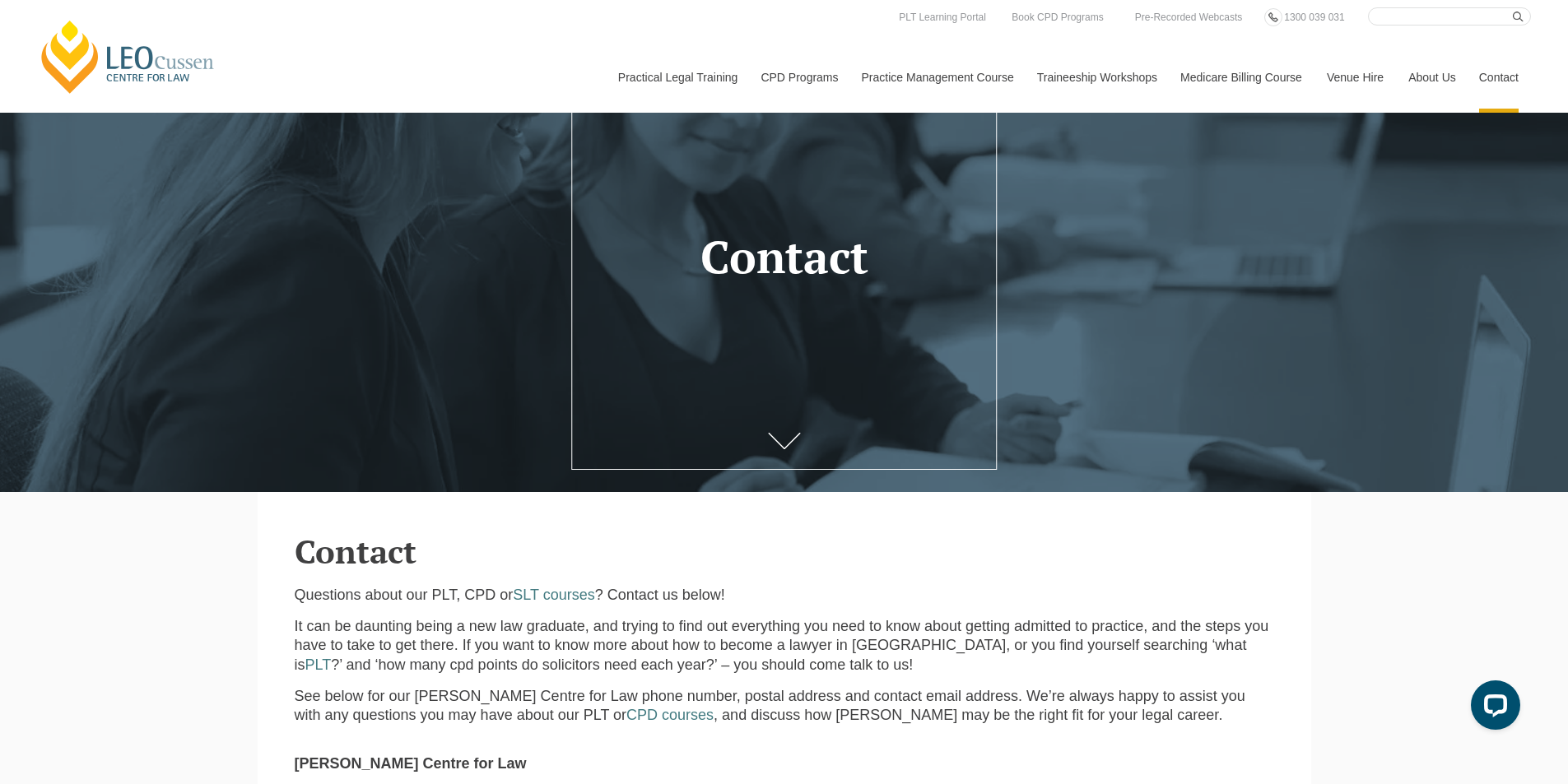
scroll to position [0, 0]
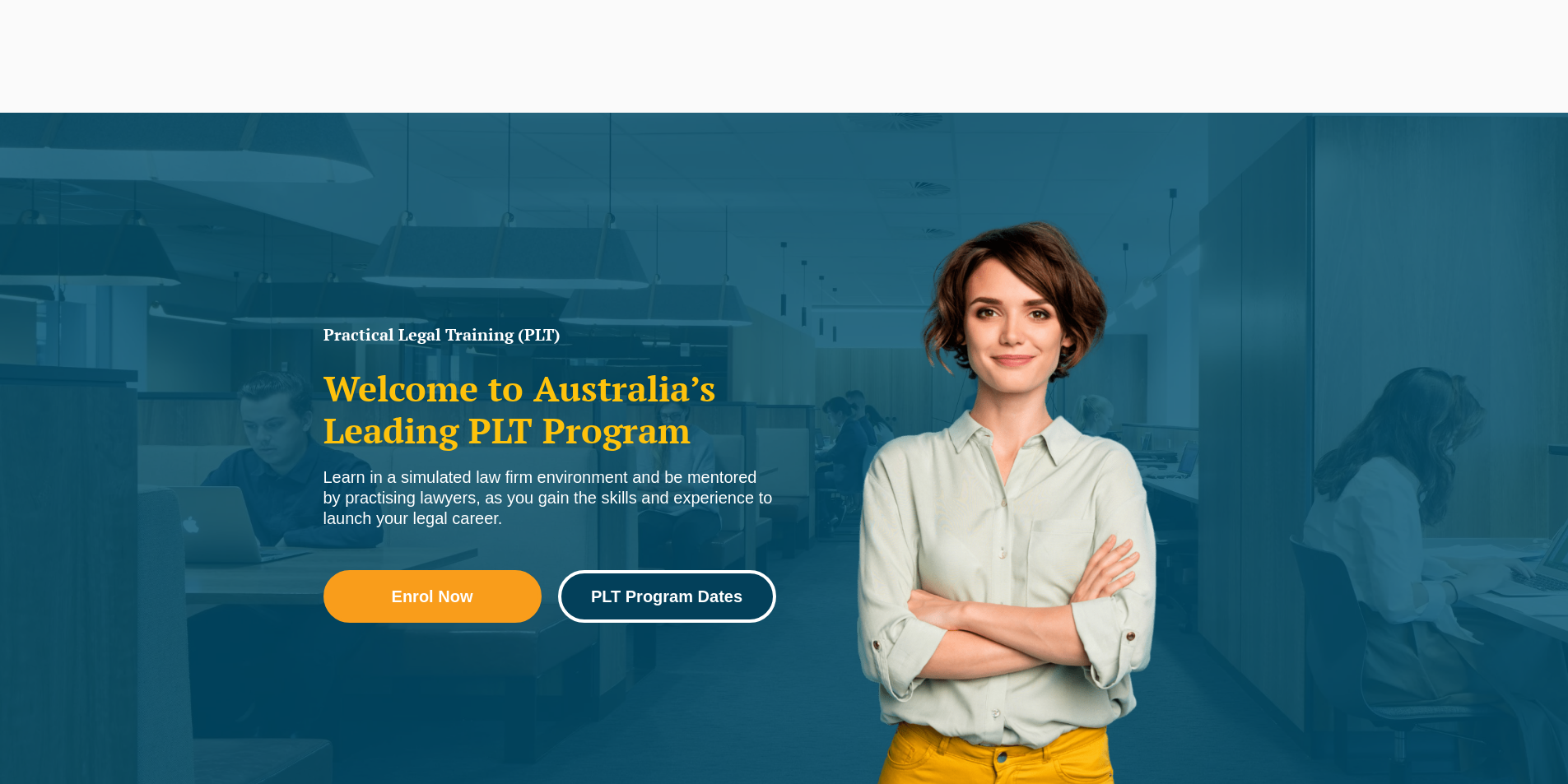
click at [692, 604] on span "PLT Program Dates" at bounding box center [667, 596] width 152 height 17
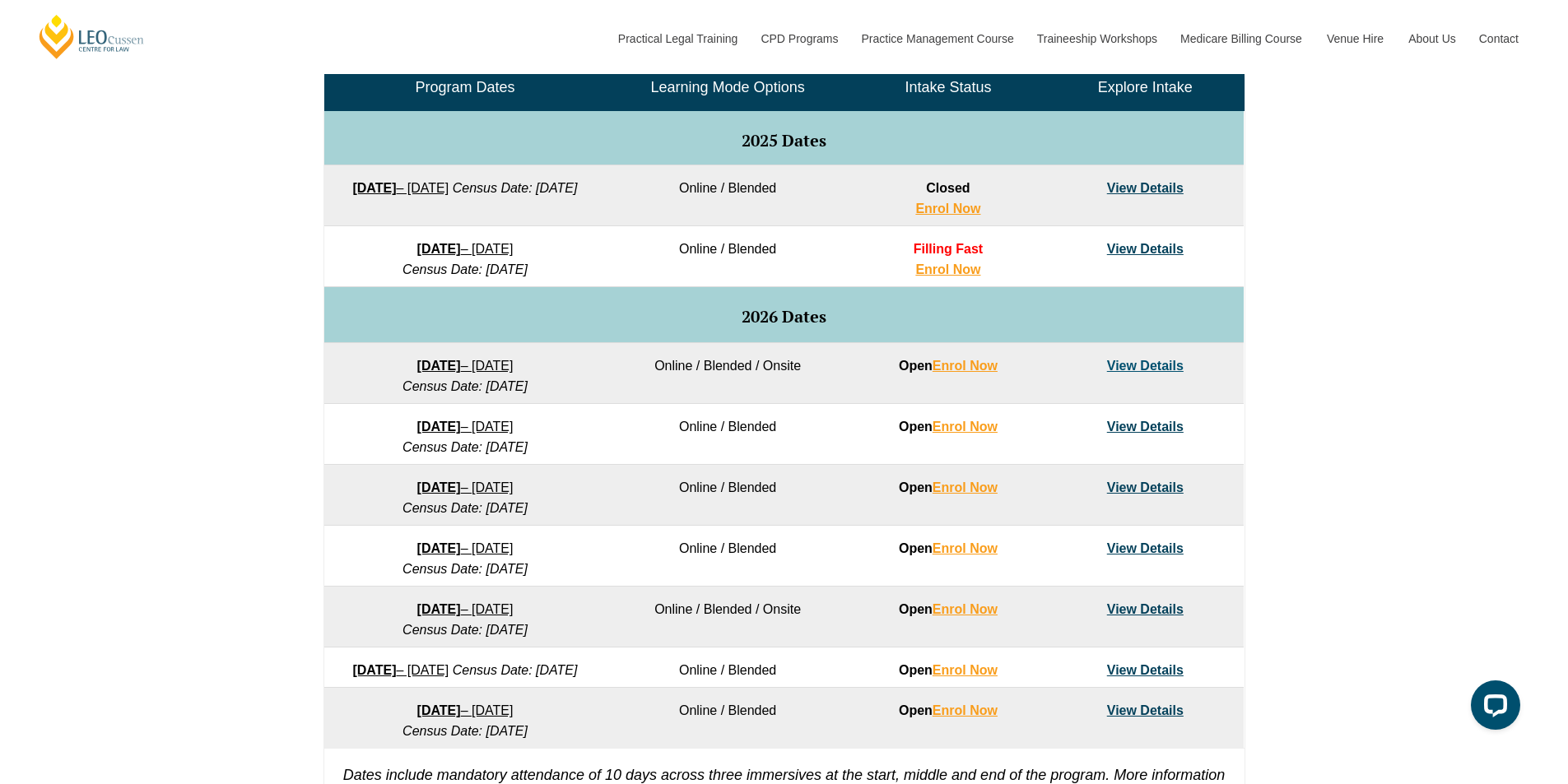
click at [1146, 243] on link "View Details" at bounding box center [1144, 249] width 77 height 14
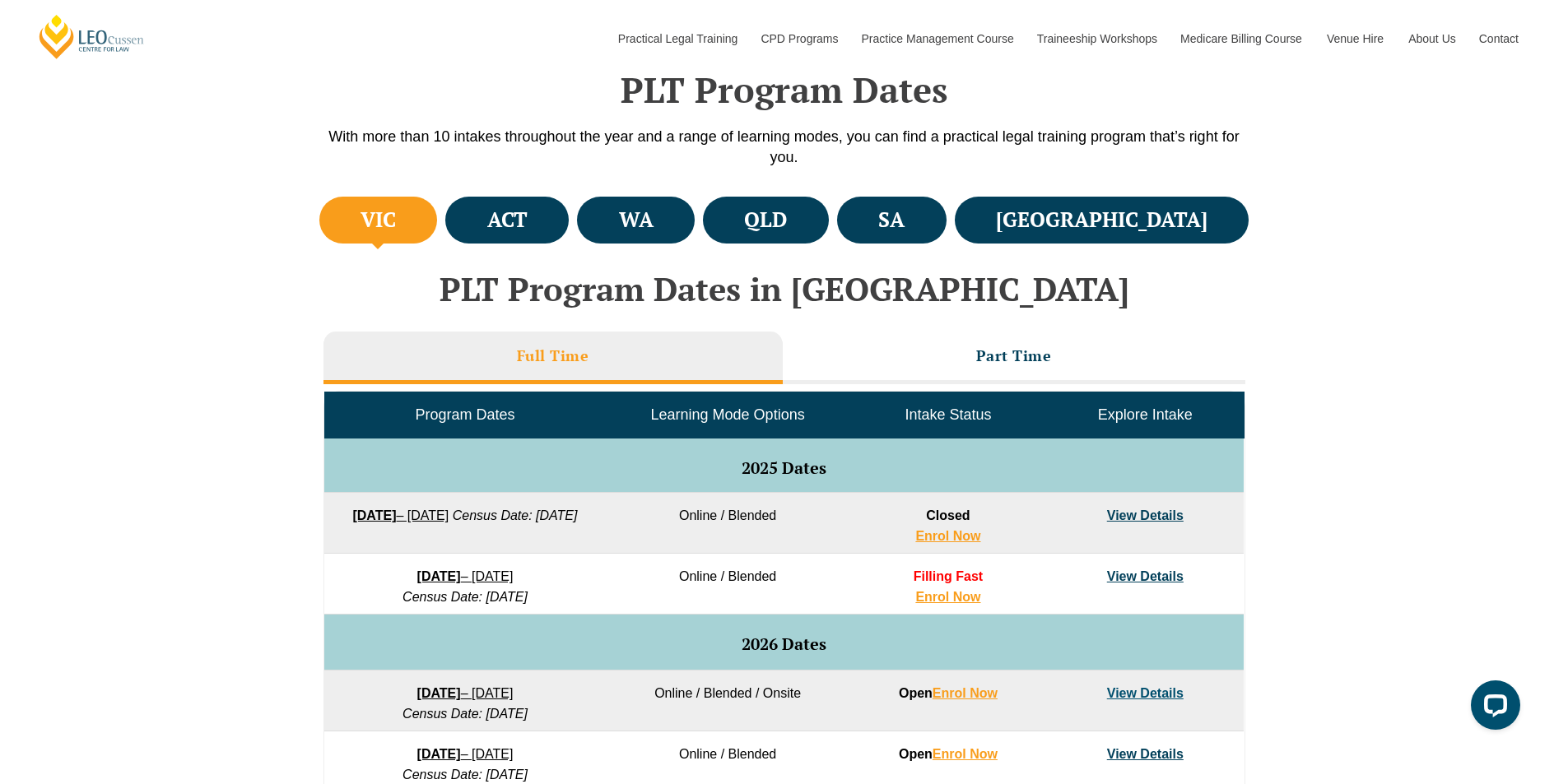
scroll to position [493, 0]
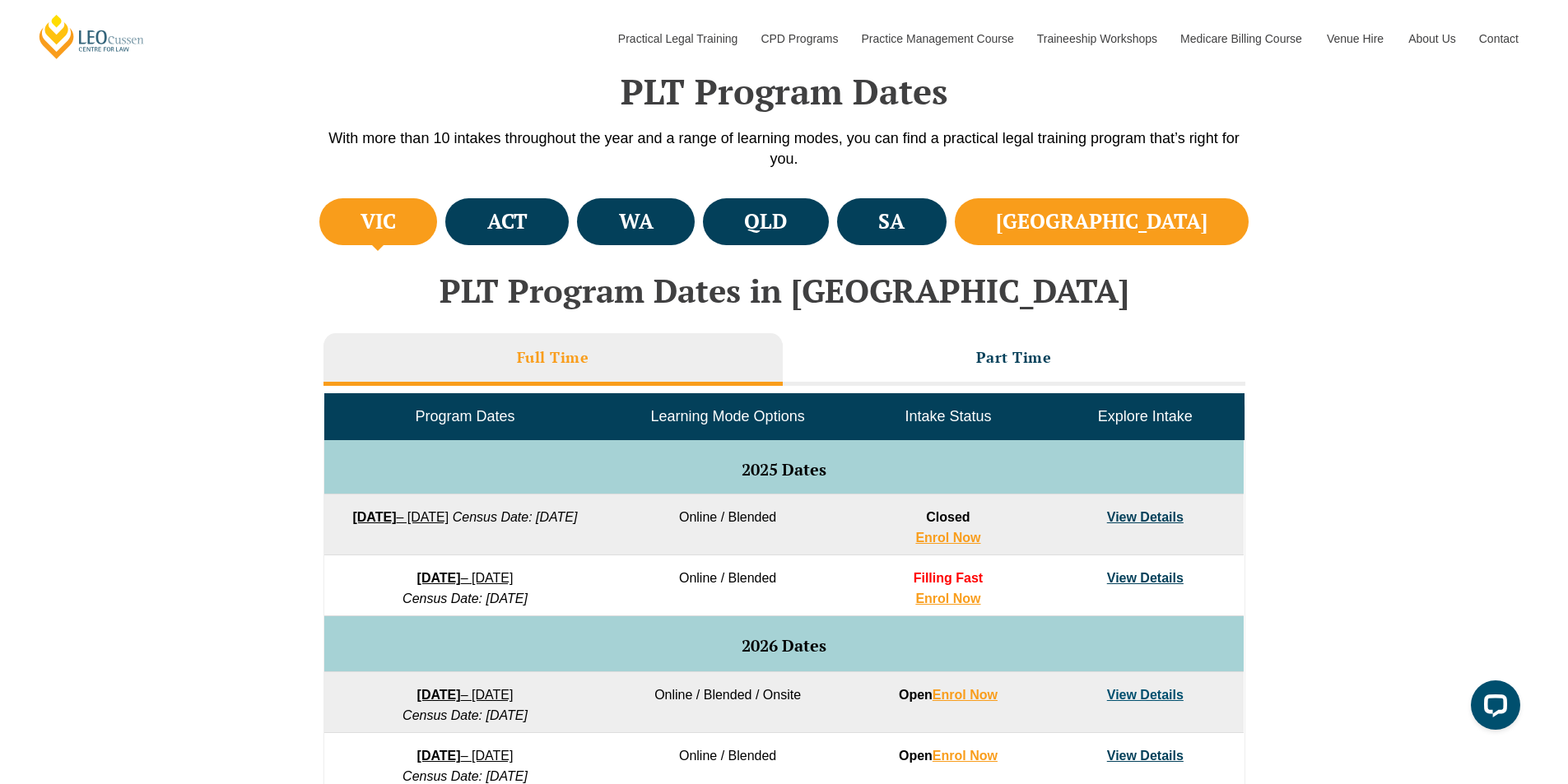
click at [1136, 216] on li "[GEOGRAPHIC_DATA]" at bounding box center [1102, 221] width 295 height 47
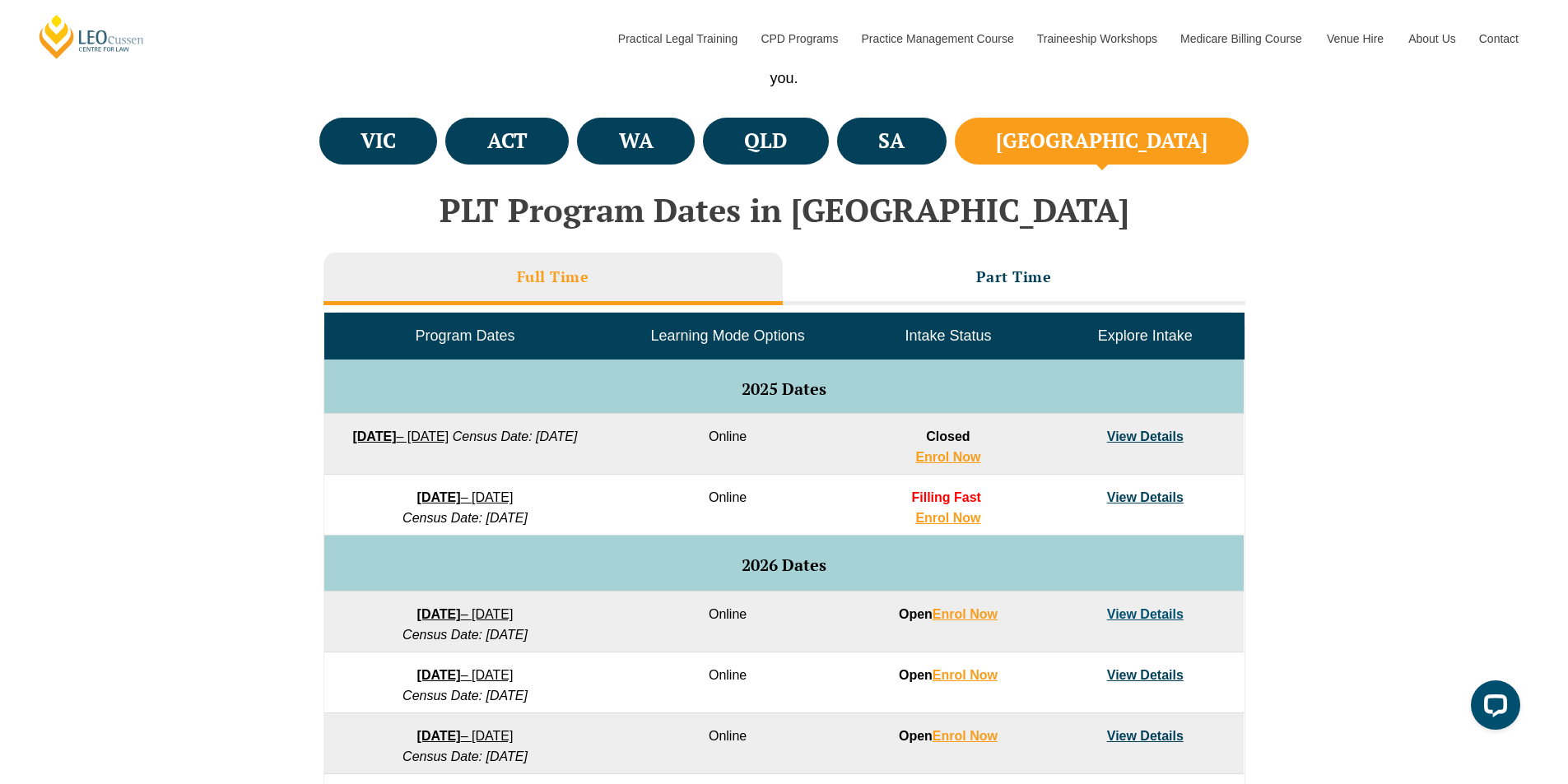
scroll to position [576, 0]
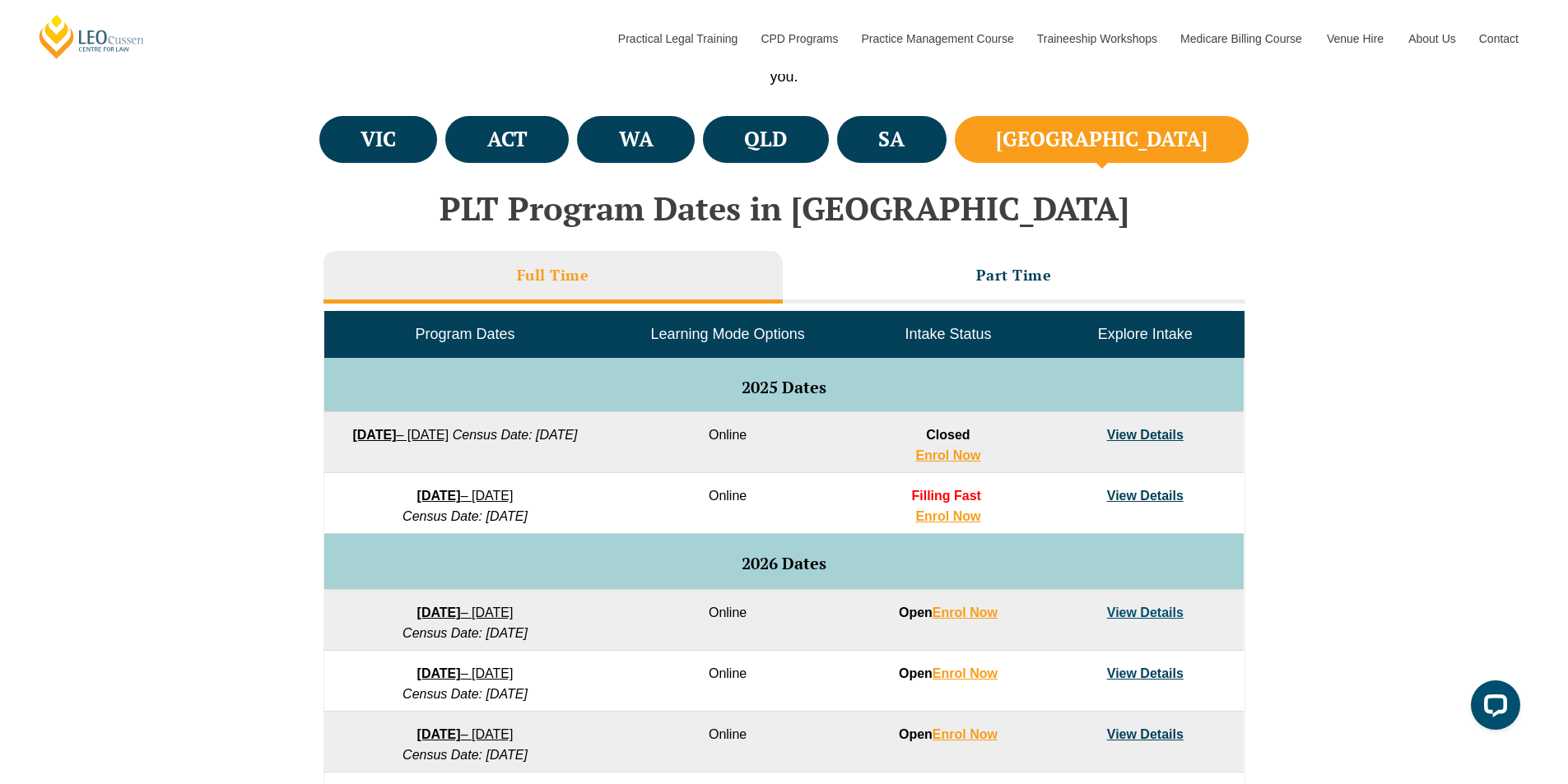
click at [1171, 492] on link "View Details" at bounding box center [1144, 495] width 77 height 14
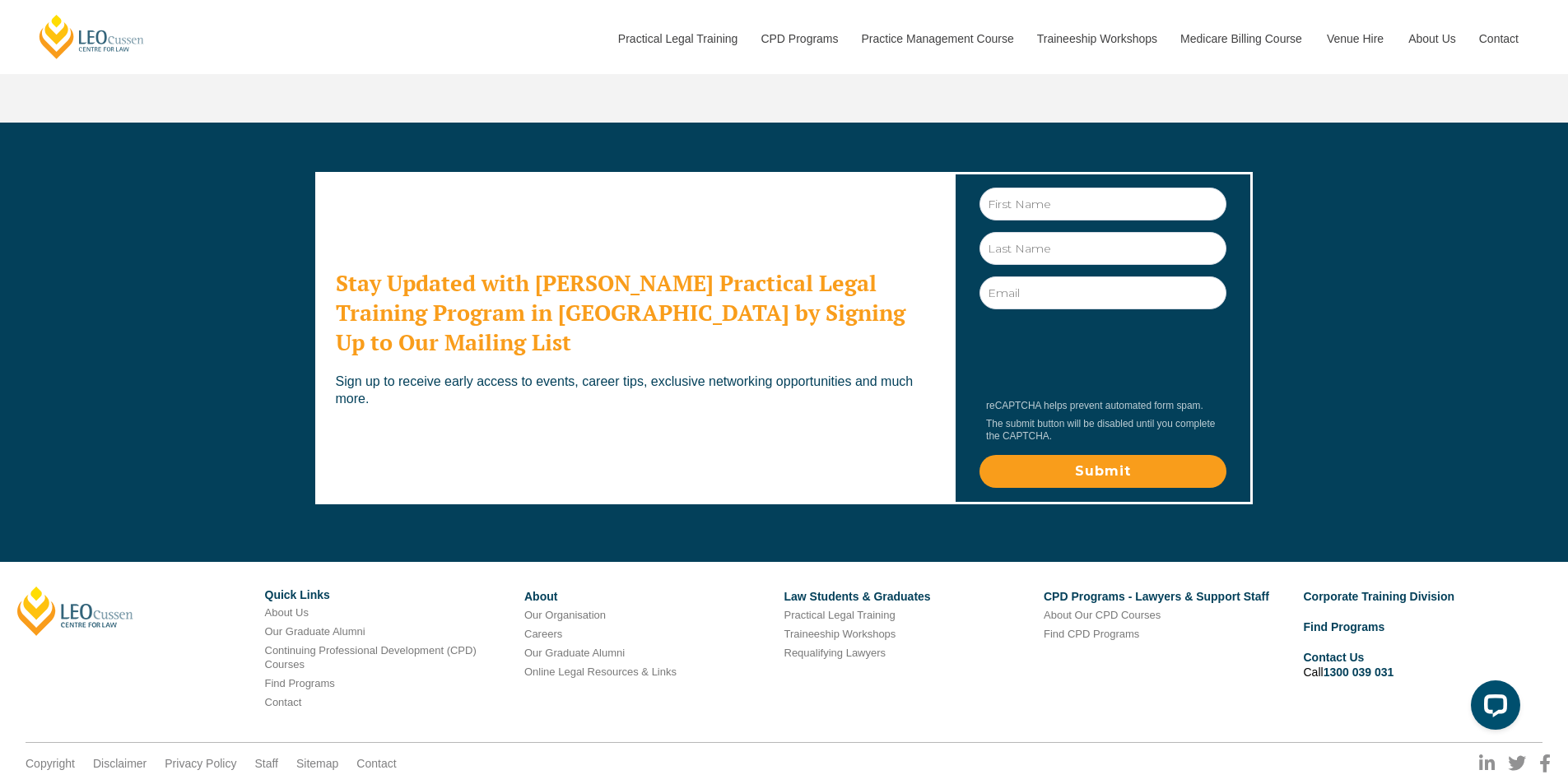
scroll to position [5388, 0]
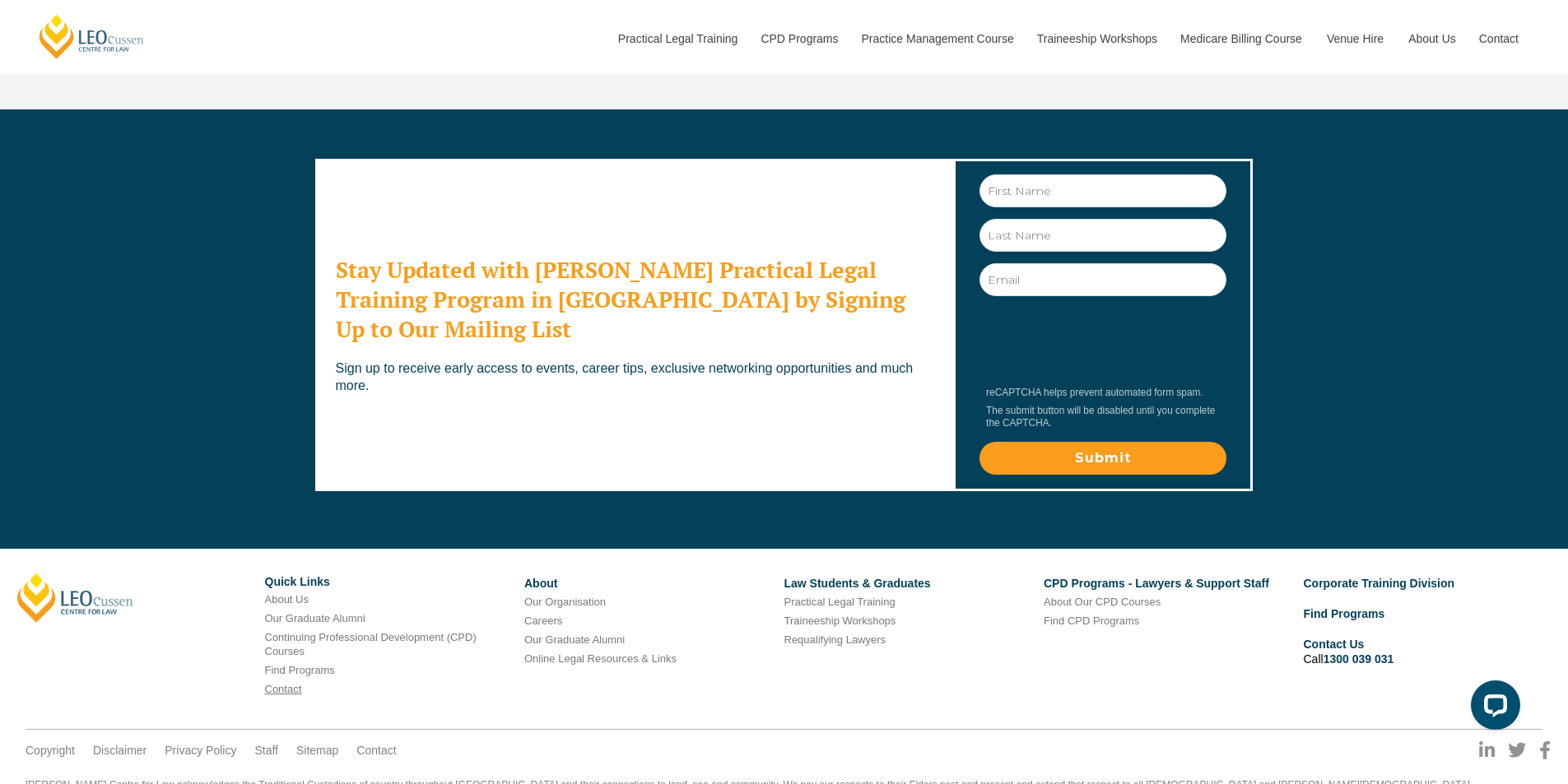
click at [266, 682] on link "Contact" at bounding box center [283, 688] width 37 height 12
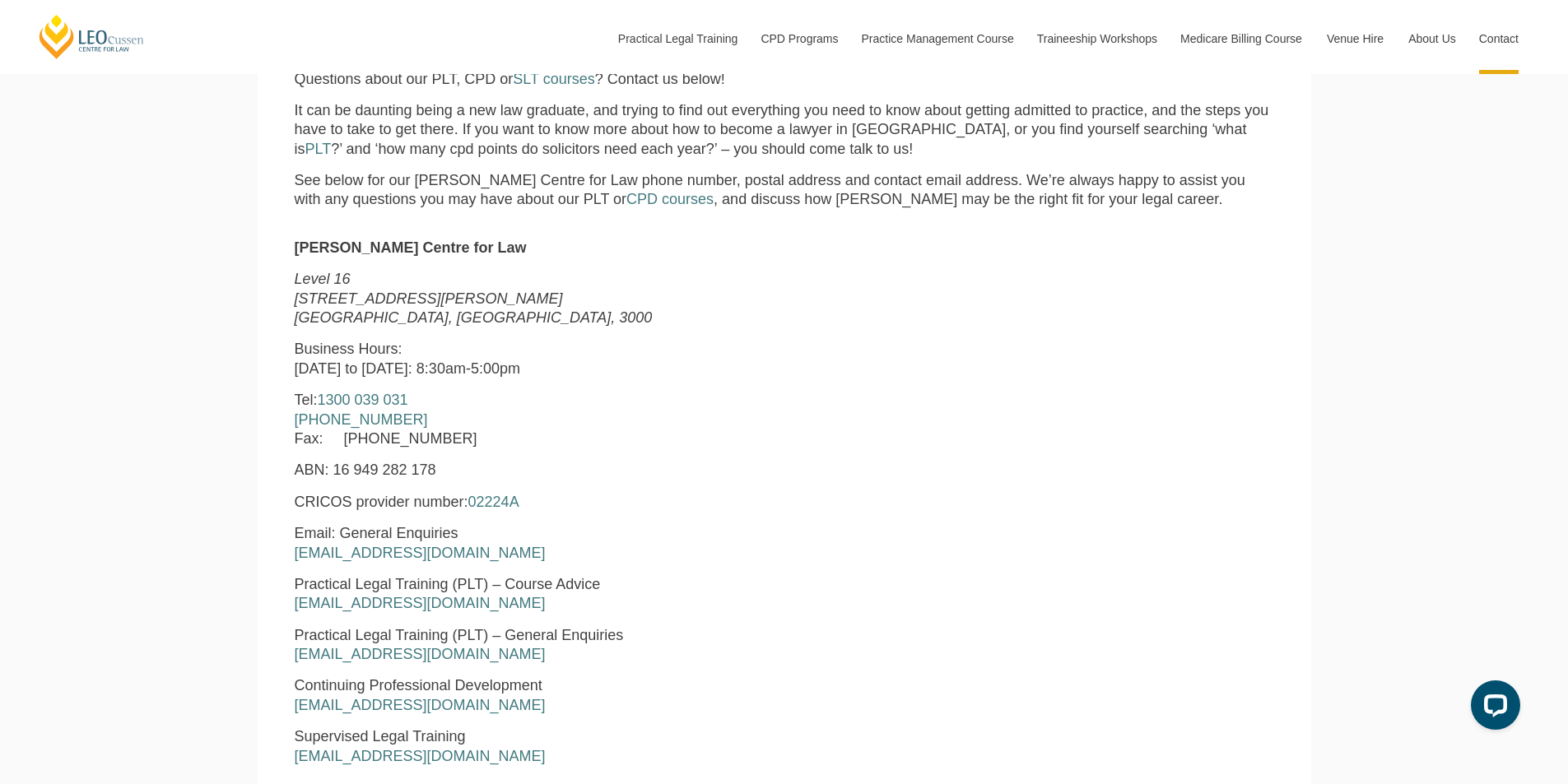
scroll to position [657, 0]
